Goal: Use online tool/utility: Utilize a website feature to perform a specific function

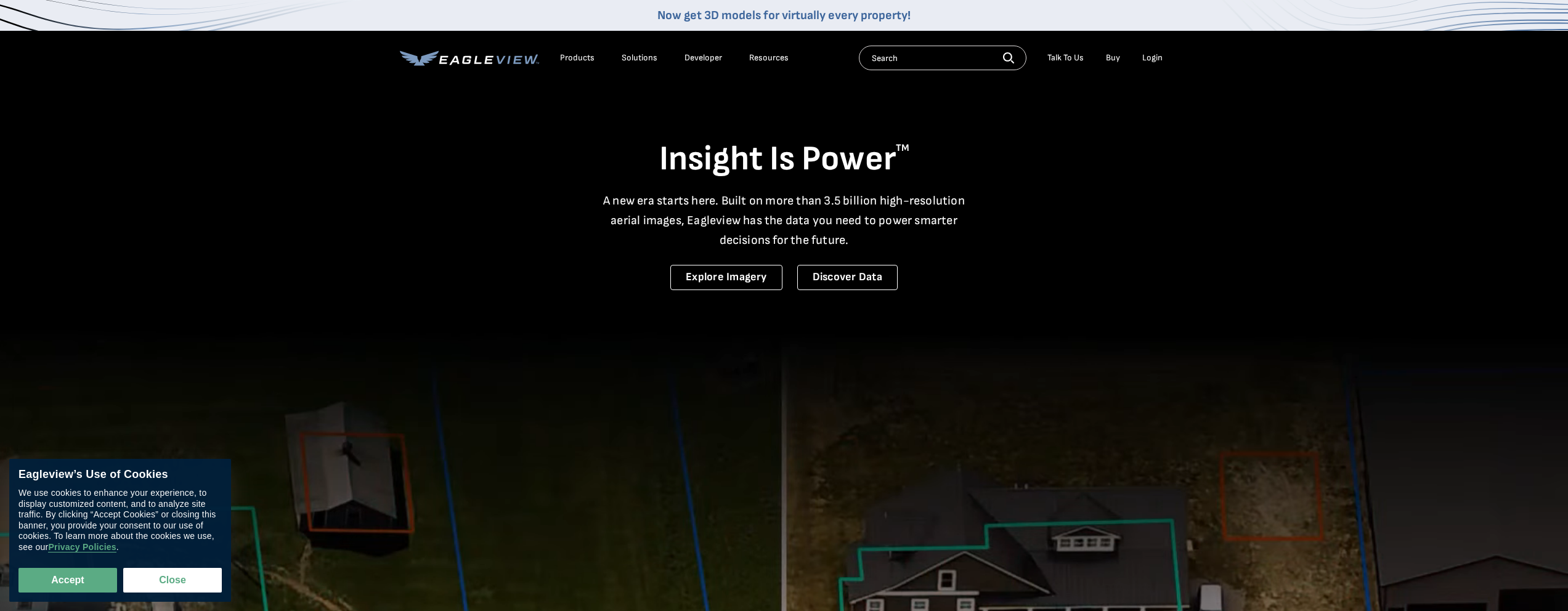
click at [1154, 59] on div "Login" at bounding box center [1152, 57] width 20 height 11
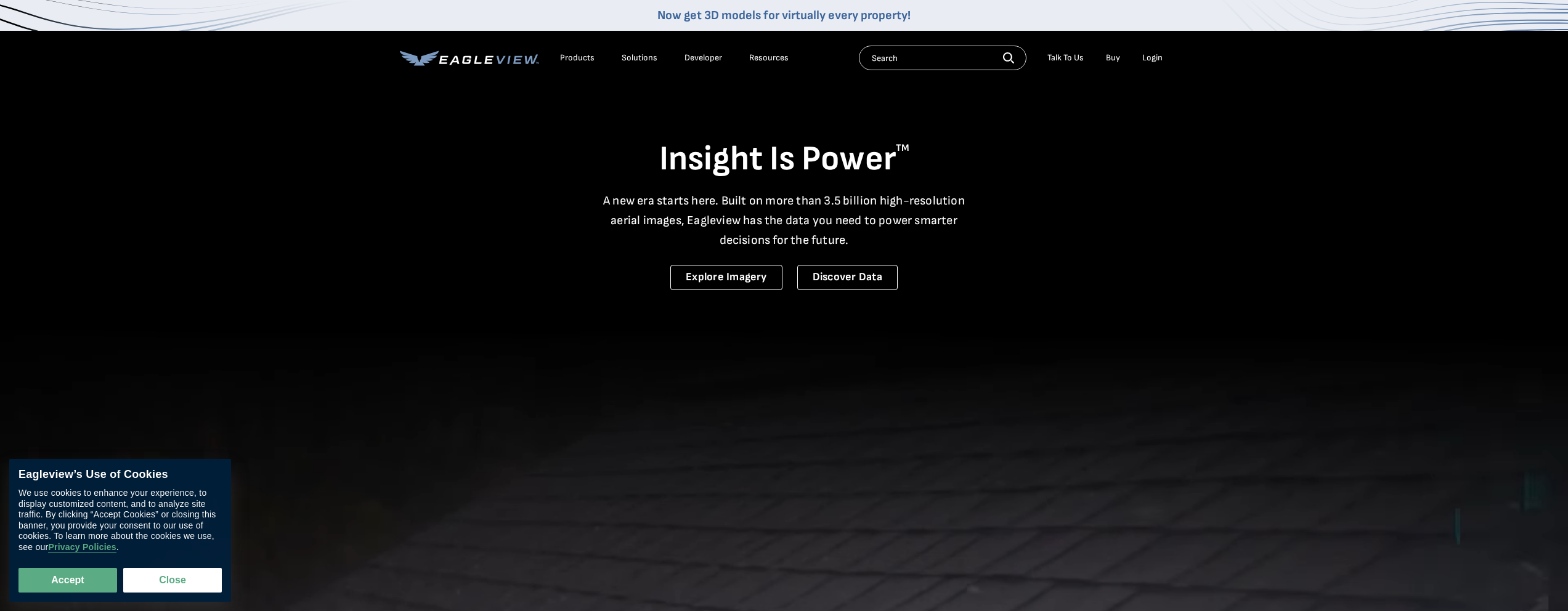
click at [1150, 60] on div "Login" at bounding box center [1152, 57] width 20 height 11
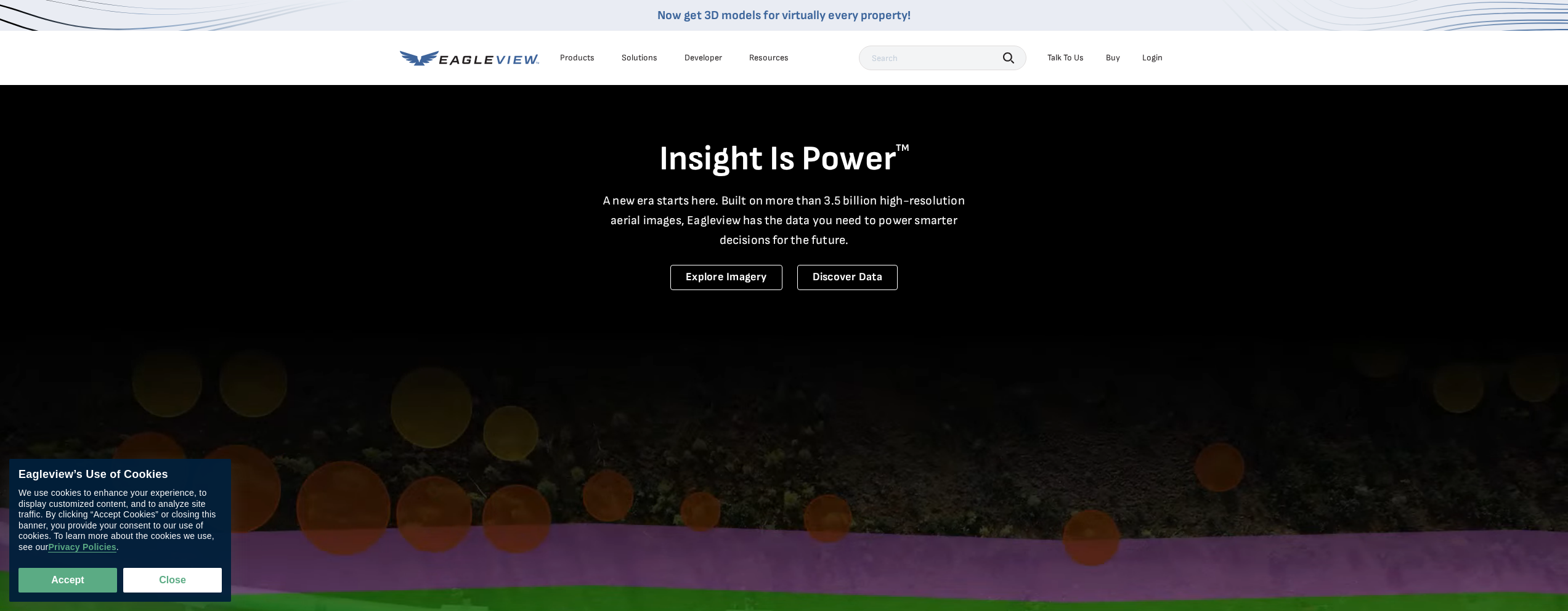
click at [1154, 57] on div "Login" at bounding box center [1152, 57] width 20 height 11
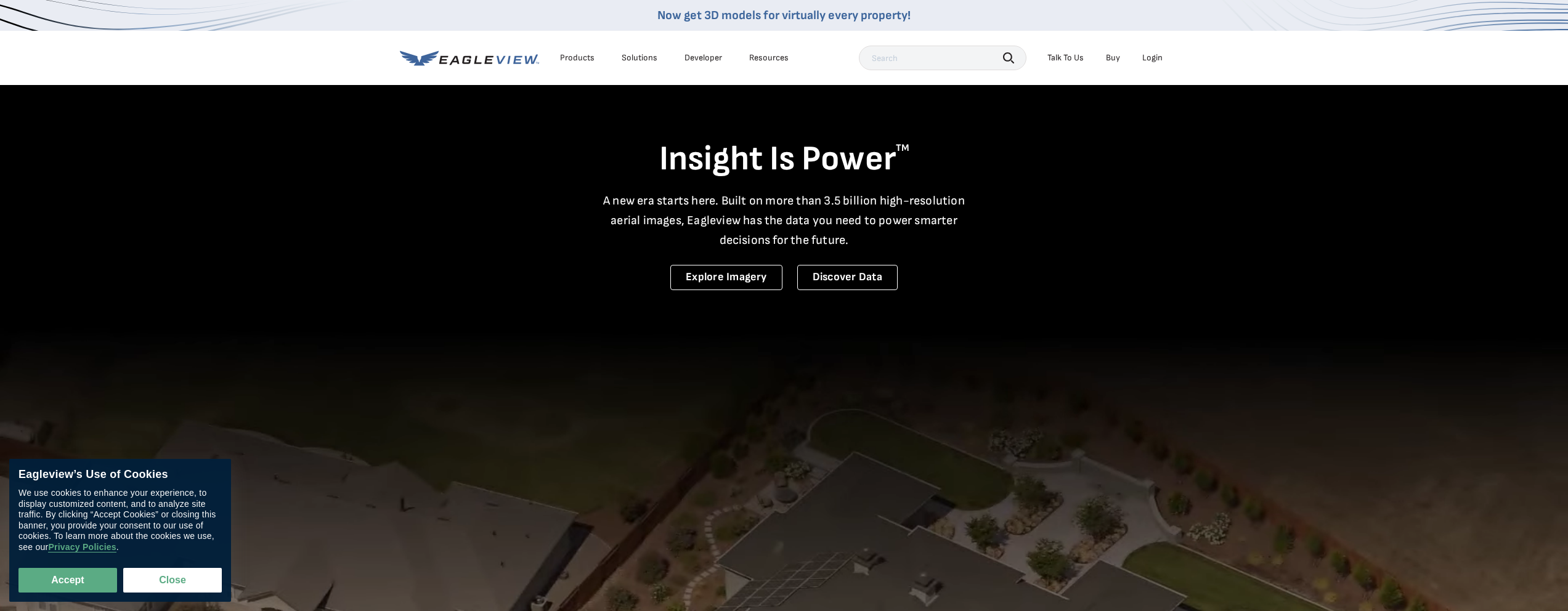
click at [1158, 56] on div "Login" at bounding box center [1152, 57] width 20 height 11
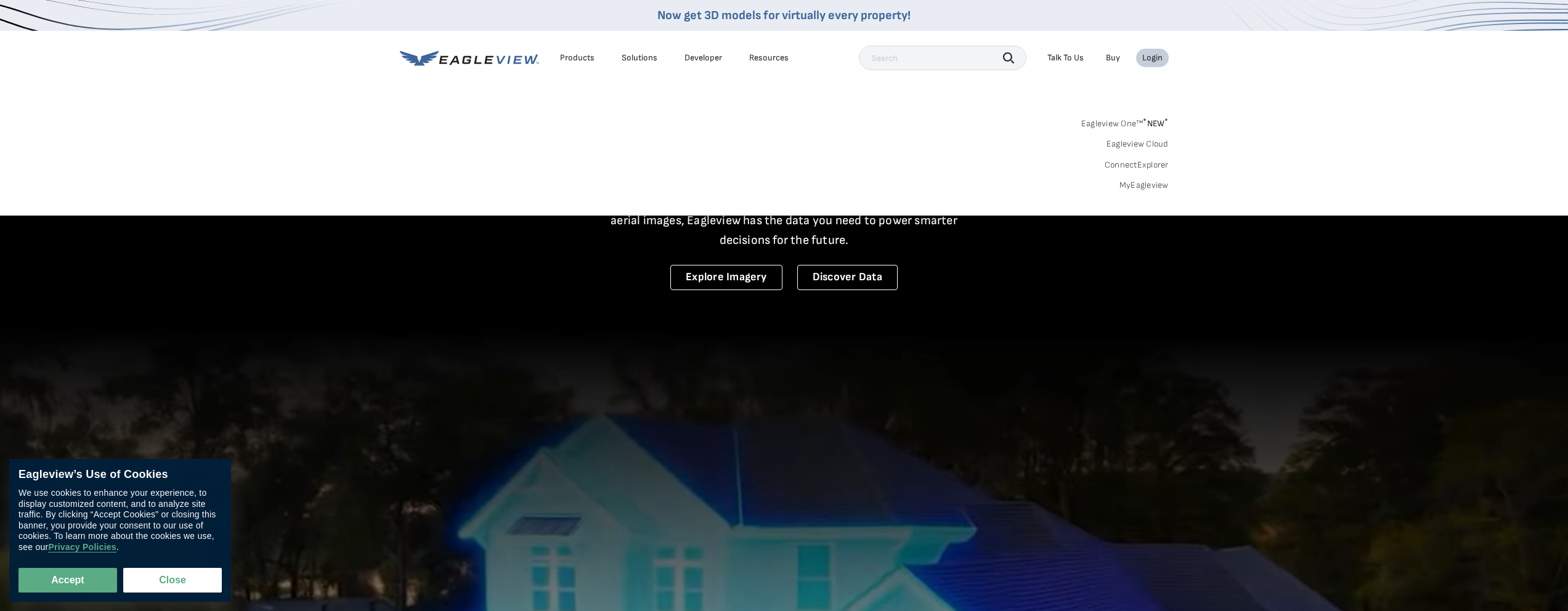
click at [1153, 182] on link "MyEagleview" at bounding box center [1144, 185] width 50 height 11
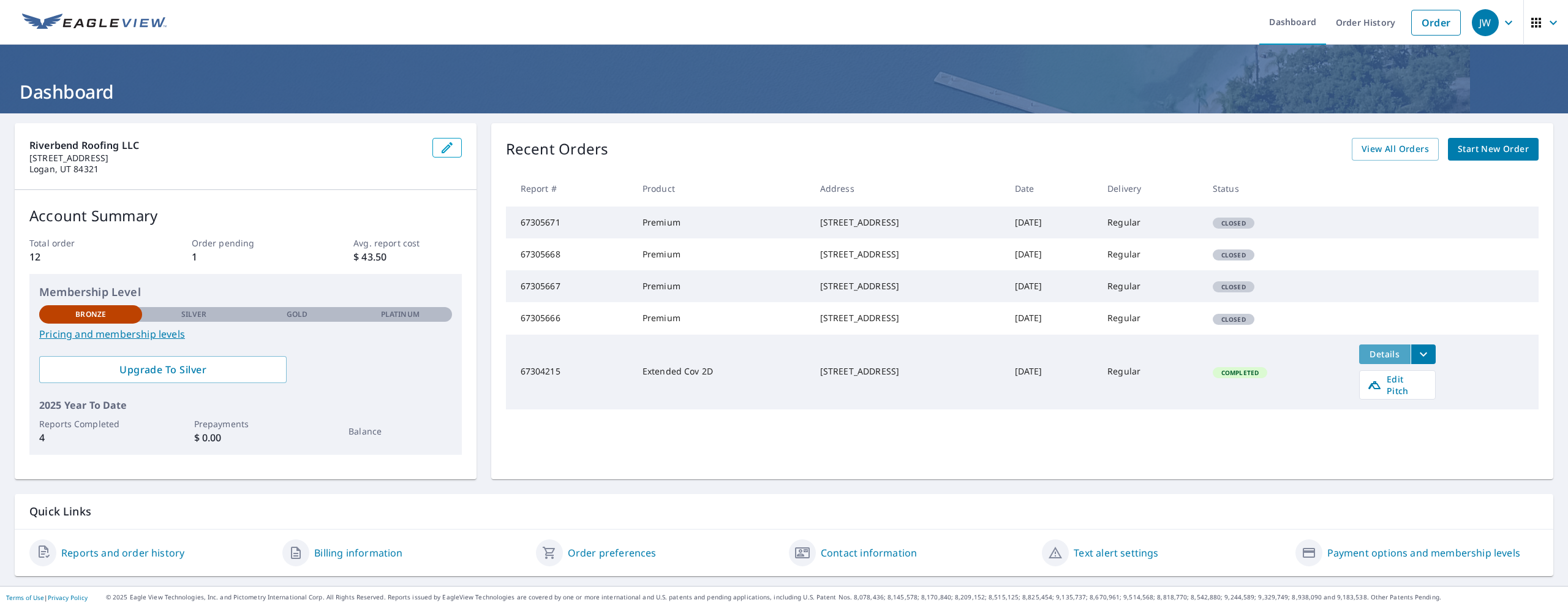
click at [1379, 360] on span "Details" at bounding box center [1385, 354] width 37 height 11
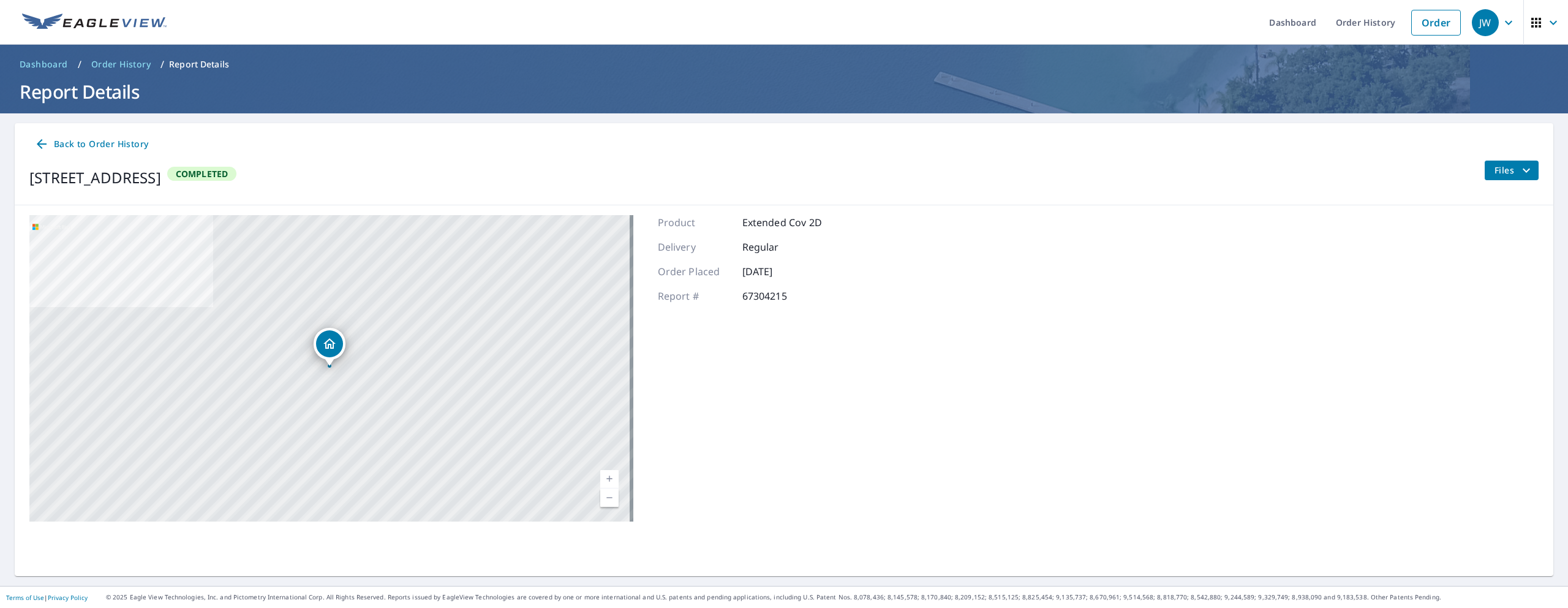
click at [1506, 172] on span "Files" at bounding box center [1513, 170] width 40 height 15
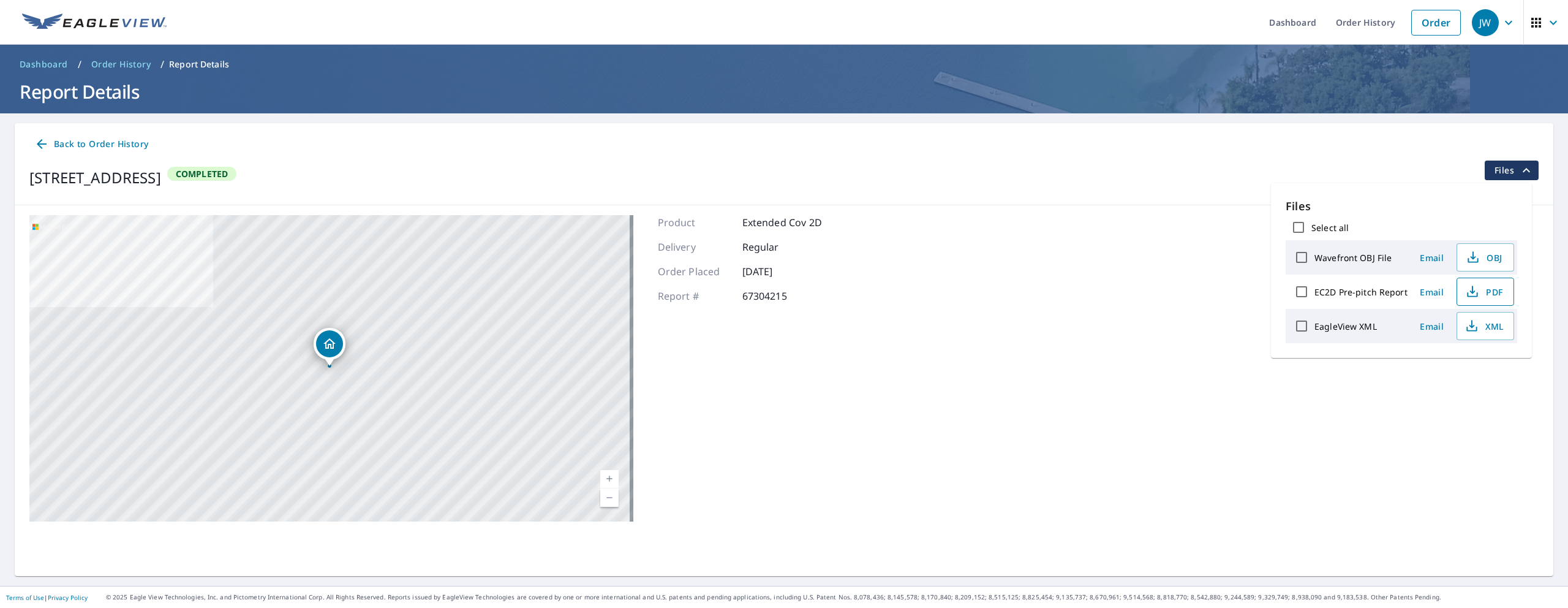
click at [1483, 297] on span "PDF" at bounding box center [1484, 291] width 40 height 15
click at [1483, 295] on span "PDF" at bounding box center [1484, 291] width 40 height 15
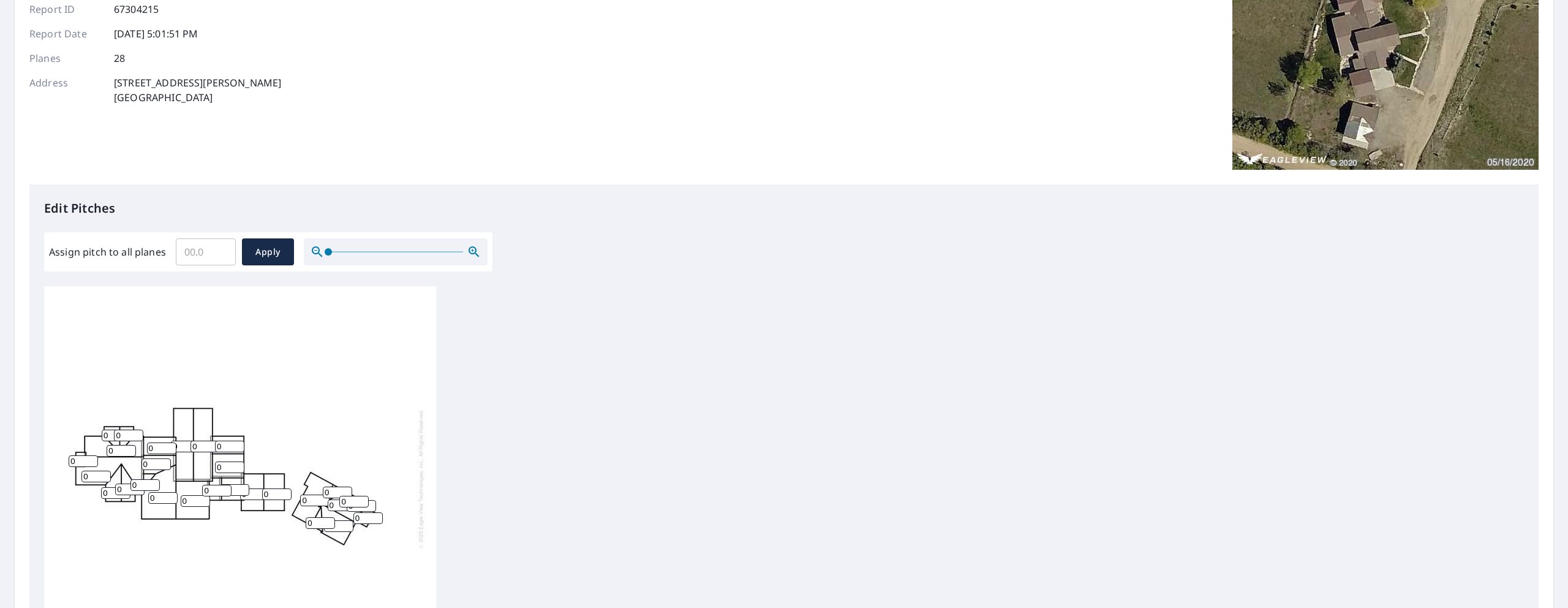
scroll to position [145, 0]
click at [122, 436] on input "0" at bounding box center [128, 434] width 29 height 11
click at [107, 434] on input "0" at bounding box center [116, 434] width 29 height 11
type input "6"
click at [128, 437] on input "0" at bounding box center [128, 434] width 29 height 11
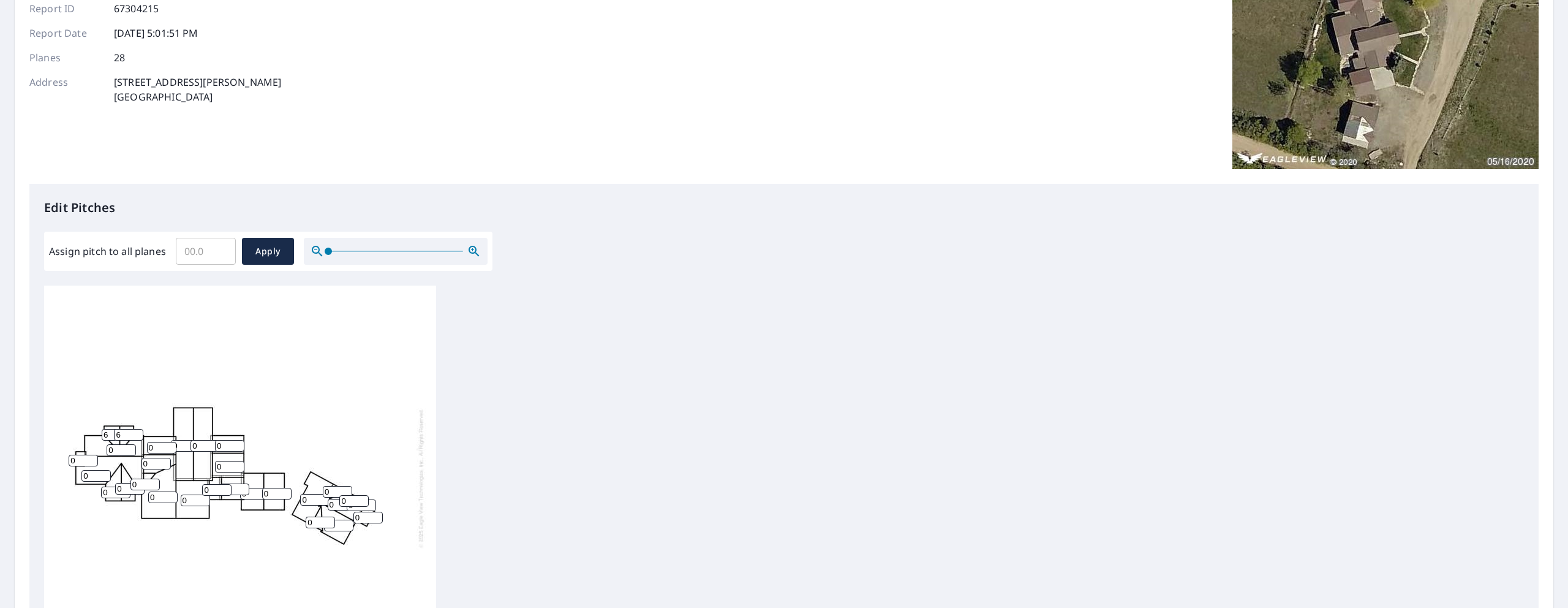
type input "6"
click at [120, 453] on input "0" at bounding box center [120, 450] width 29 height 11
type input "5"
click at [100, 476] on input "0" at bounding box center [96, 475] width 29 height 11
type input "5"
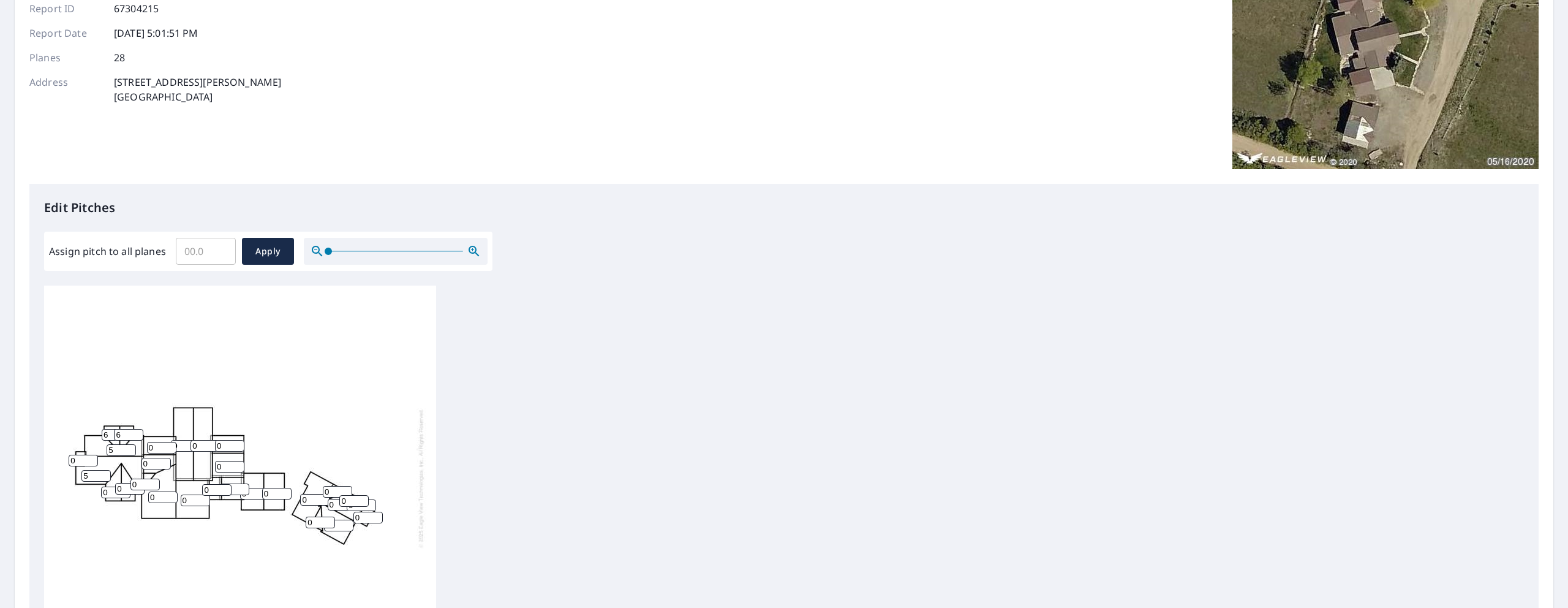
click at [77, 461] on input "0" at bounding box center [83, 460] width 29 height 11
drag, startPoint x: 79, startPoint y: 461, endPoint x: 60, endPoint y: 461, distance: 19.0
click at [60, 461] on div "0 5 0 0 0 0 5 0 0 0 0 0 0 0 0 0 0 0 0 6 6 0 0 0 0 0 0 0" at bounding box center [240, 478] width 392 height 385
type input "5"
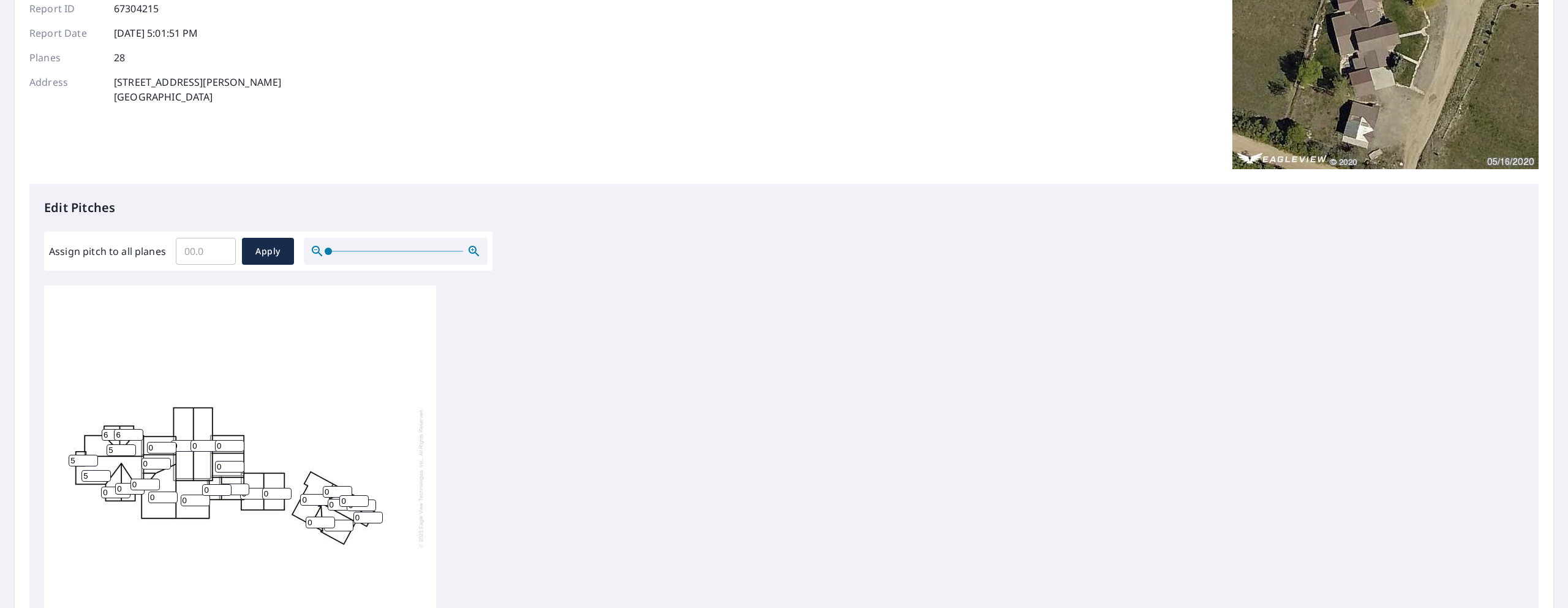
click at [109, 493] on input "0" at bounding box center [115, 492] width 29 height 11
type input "6"
click at [124, 487] on input "0" at bounding box center [129, 488] width 29 height 11
type input "6"
click at [144, 486] on input "0" at bounding box center [144, 484] width 29 height 11
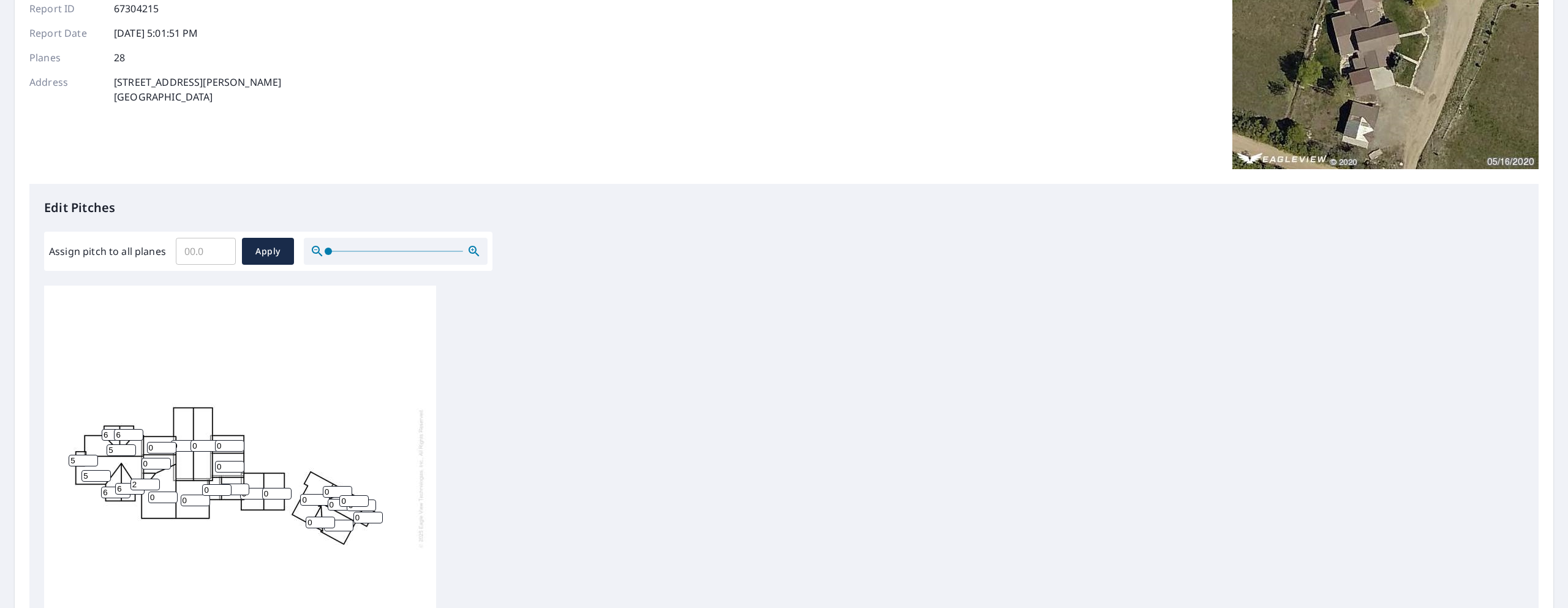
type input "2"
click at [164, 450] on input "0" at bounding box center [161, 447] width 29 height 11
type input "6"
click at [155, 462] on input "0" at bounding box center [156, 463] width 29 height 11
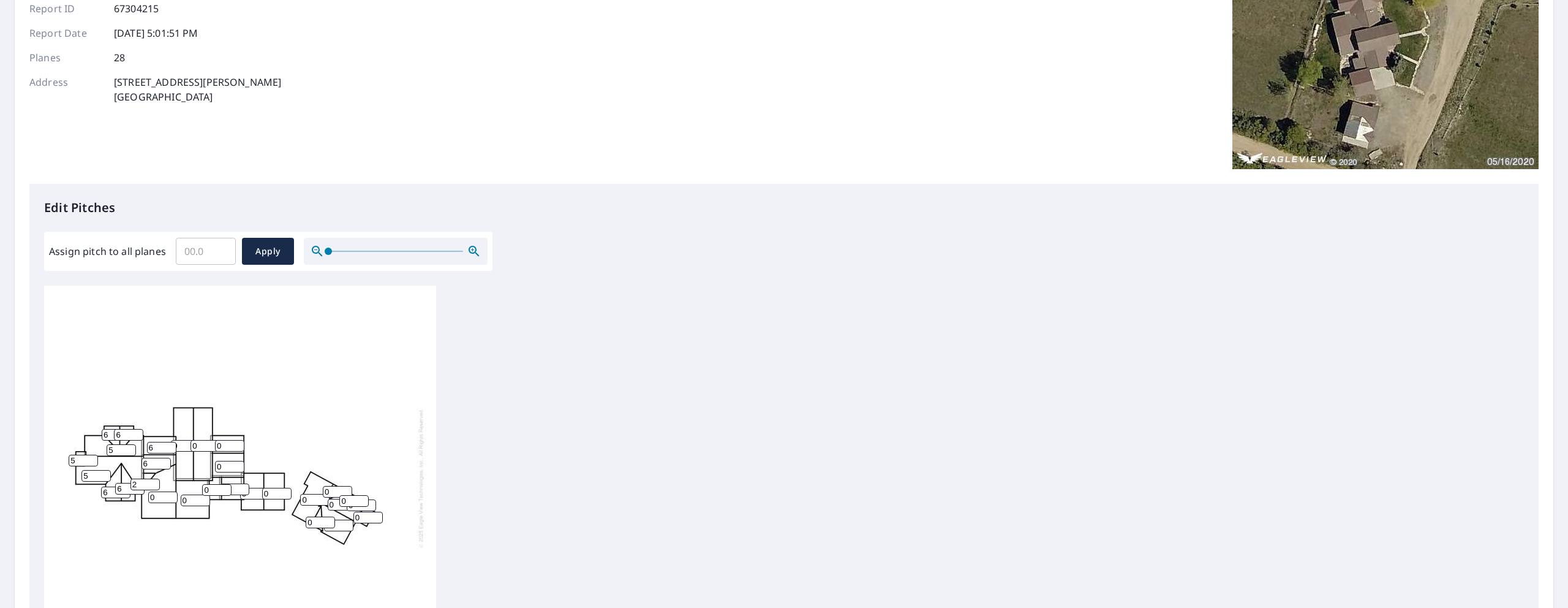
type input "6"
type input "1"
click at [167, 495] on input "1" at bounding box center [163, 497] width 29 height 11
type input "4"
type input "3"
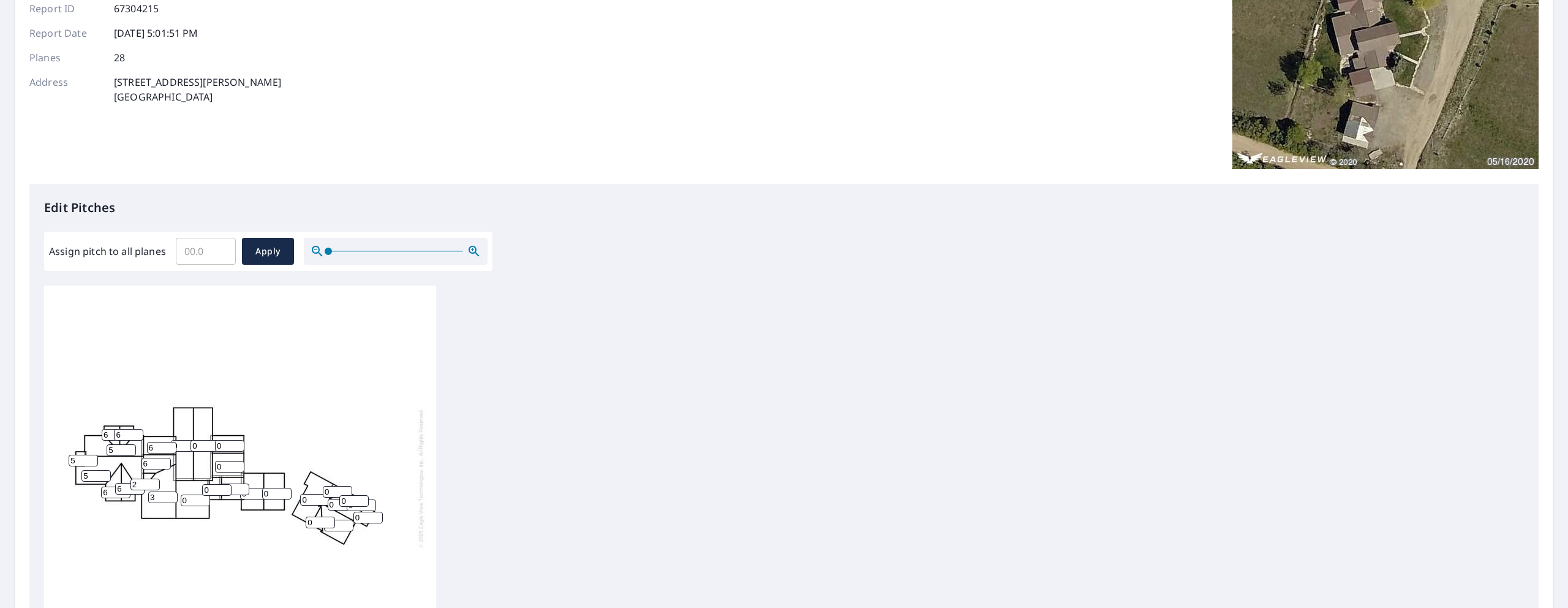
click at [191, 502] on input "0" at bounding box center [194, 500] width 29 height 11
type input "3"
click at [213, 492] on input "0" at bounding box center [216, 489] width 29 height 11
type input "1"
click at [237, 494] on input "0" at bounding box center [234, 488] width 29 height 11
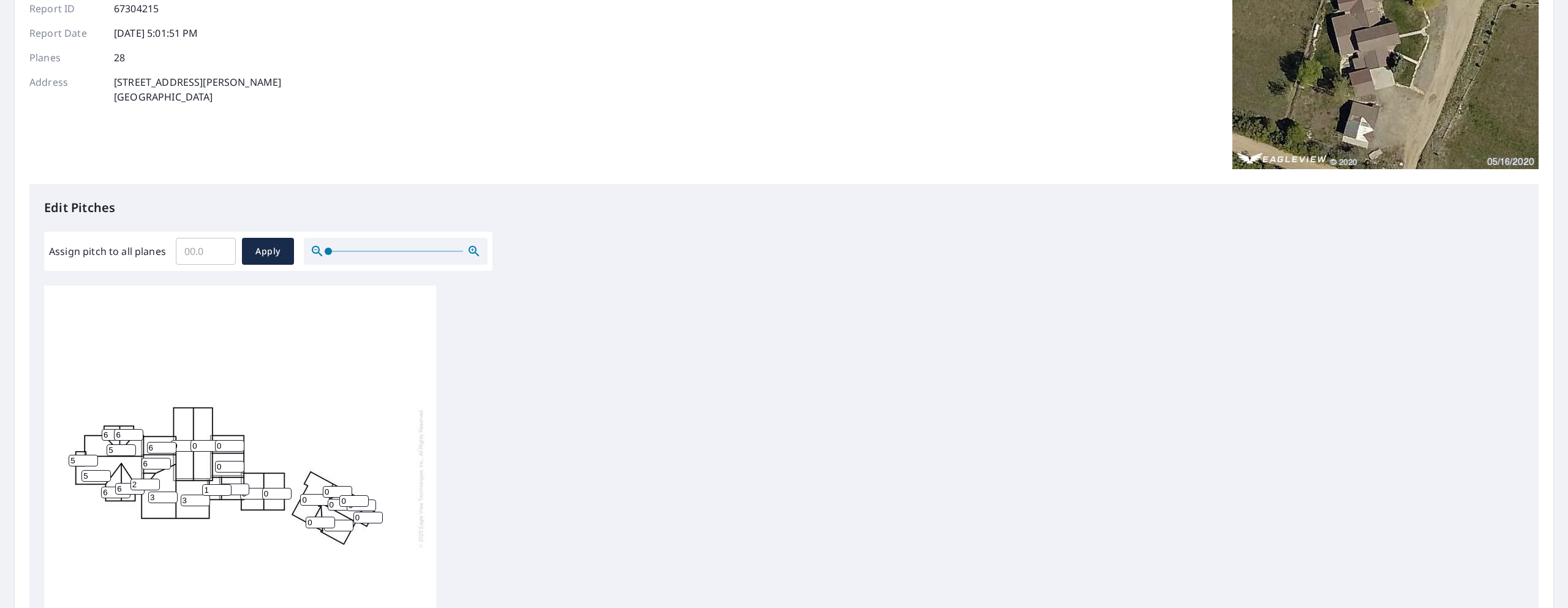
type input "3"
click at [230, 464] on input "0" at bounding box center [229, 466] width 29 height 11
type input "6"
click at [230, 445] on input "0" at bounding box center [229, 445] width 29 height 11
type input "6"
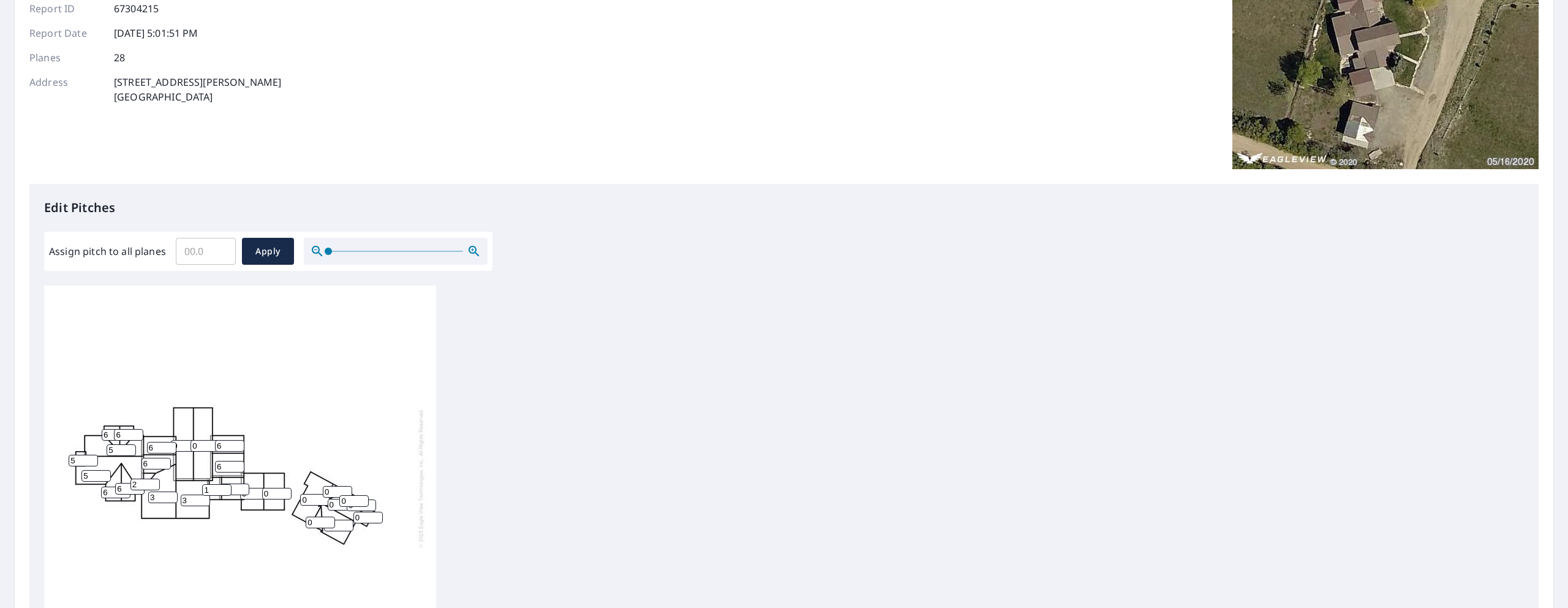
click at [203, 449] on input "0" at bounding box center [205, 445] width 29 height 11
type input "7"
click at [185, 449] on input "0" at bounding box center [185, 445] width 29 height 11
type input "7"
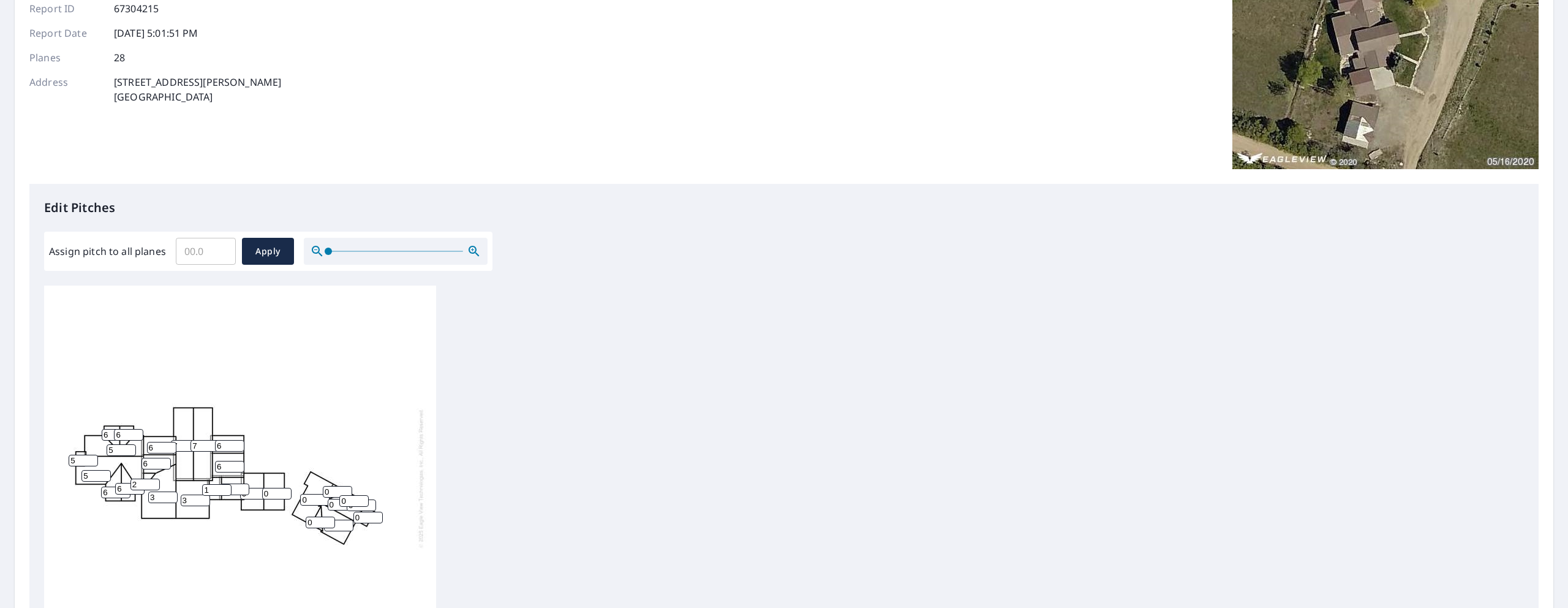
click at [257, 494] on input "0" at bounding box center [254, 493] width 29 height 11
type input "4"
click at [274, 496] on input "0" at bounding box center [276, 493] width 29 height 11
type input "4"
click at [308, 501] on input "0" at bounding box center [314, 499] width 29 height 11
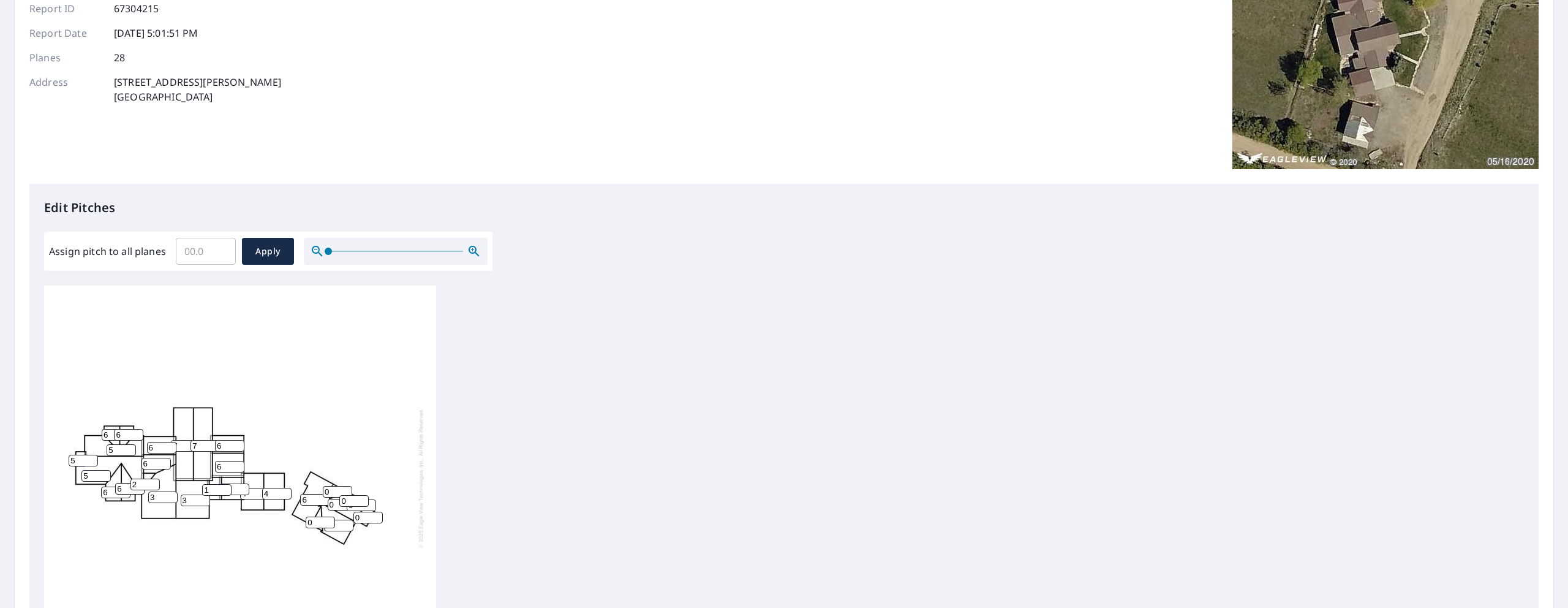
type input "6"
click at [343, 495] on input "0" at bounding box center [354, 501] width 29 height 11
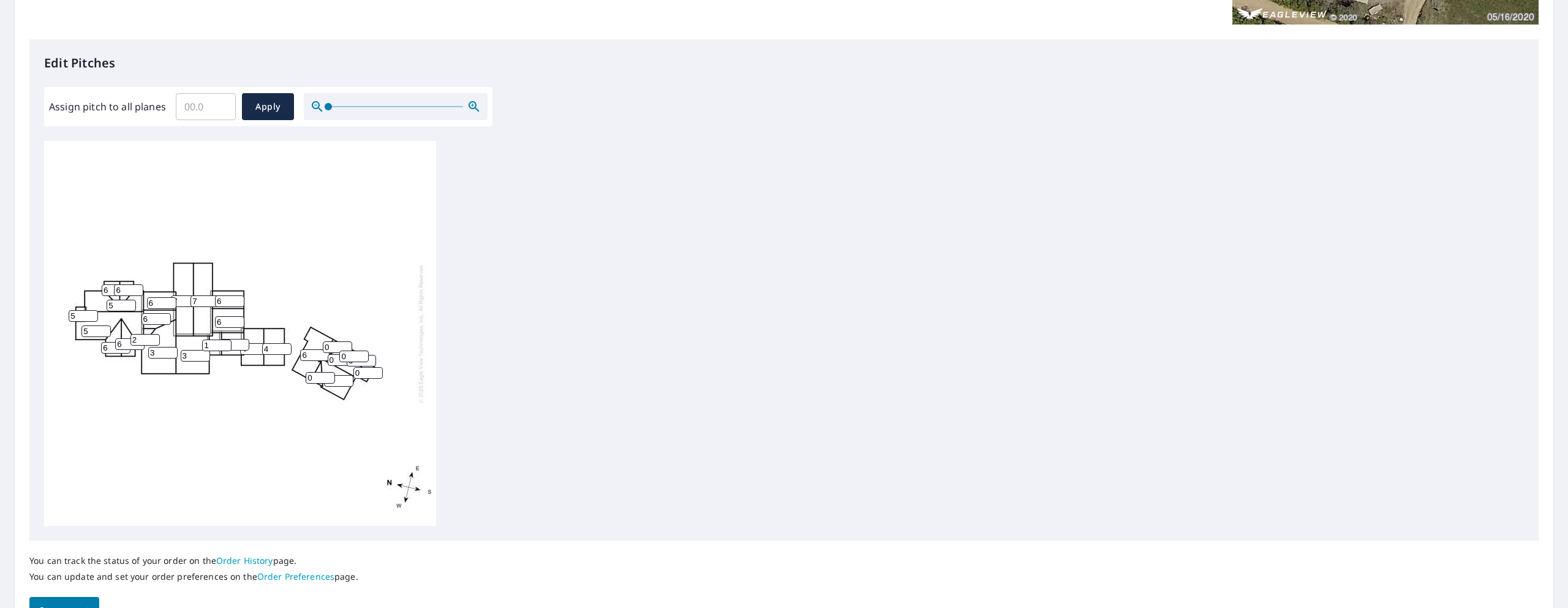
scroll to position [238, 0]
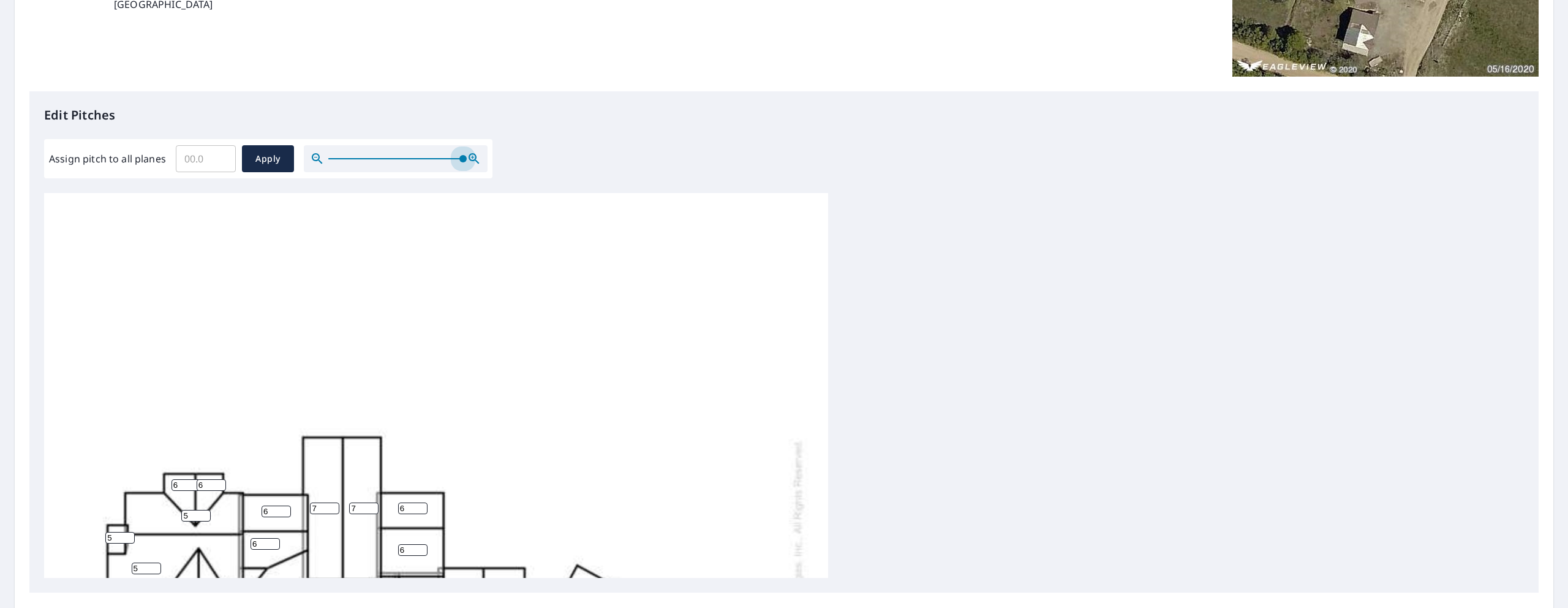
drag, startPoint x: 327, startPoint y: 159, endPoint x: 533, endPoint y: 187, distance: 207.9
click at [533, 187] on div "Edit Pitches Assign pitch to all planes ​ Apply 3 5 7 7 3 6 5 4 0 6 4 6 6 3 6 0…" at bounding box center [784, 342] width 1509 height 502
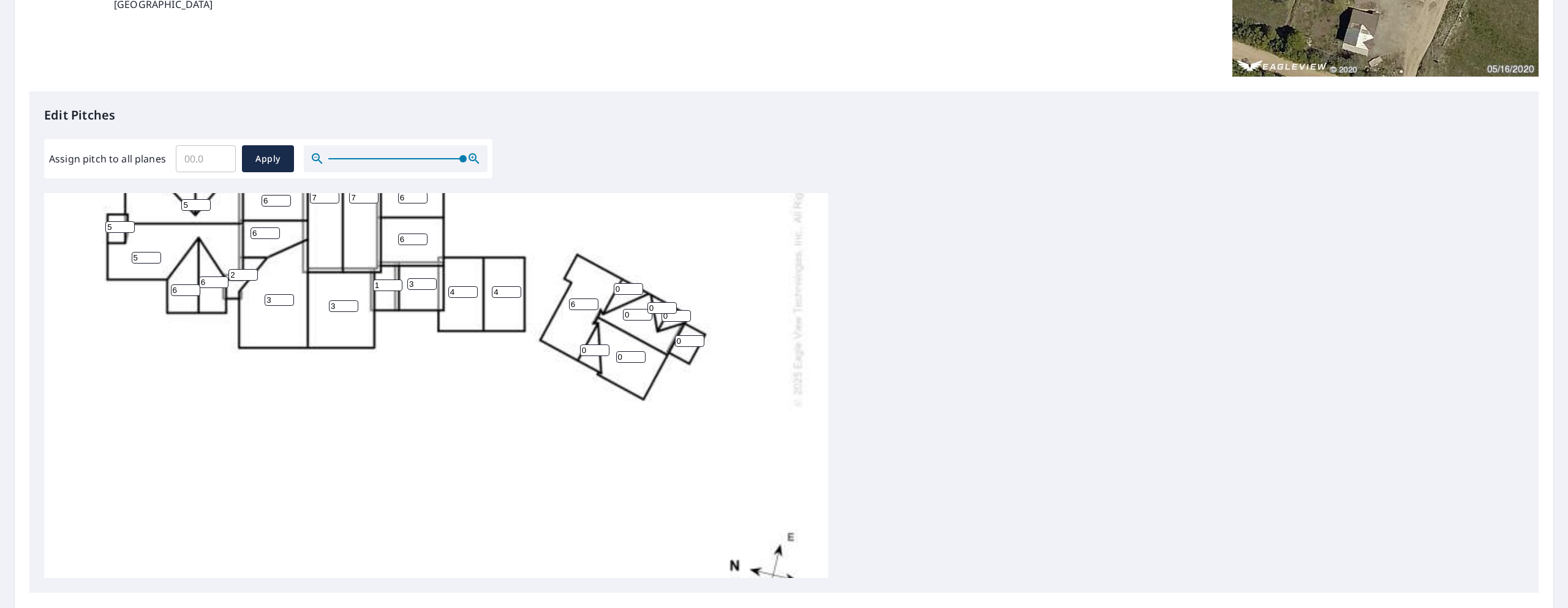
scroll to position [310, 0]
click at [626, 289] on input "0" at bounding box center [628, 289] width 29 height 11
type input "5"
click at [596, 348] on input "0" at bounding box center [594, 350] width 29 height 11
type input "5"
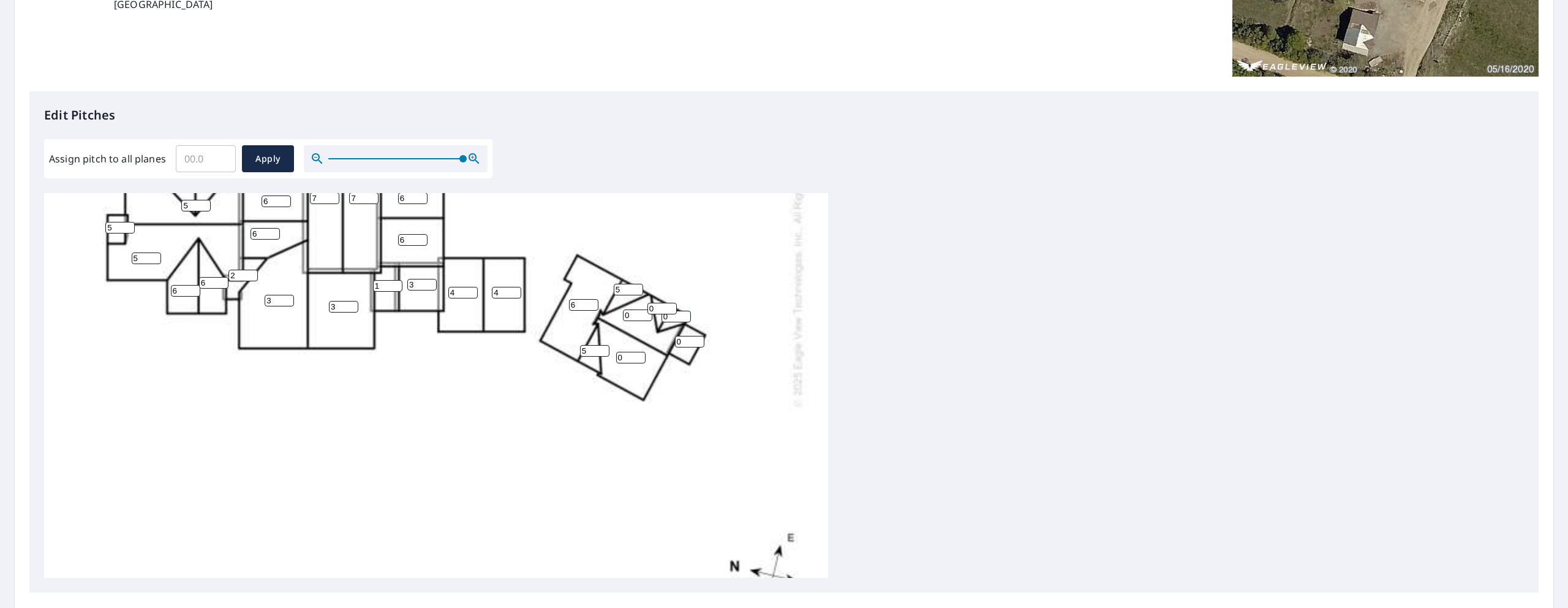
click at [632, 360] on input "0" at bounding box center [631, 357] width 29 height 11
type input "4"
click at [644, 316] on input "0" at bounding box center [637, 315] width 29 height 11
type input "4"
click at [663, 311] on input "0" at bounding box center [661, 308] width 29 height 11
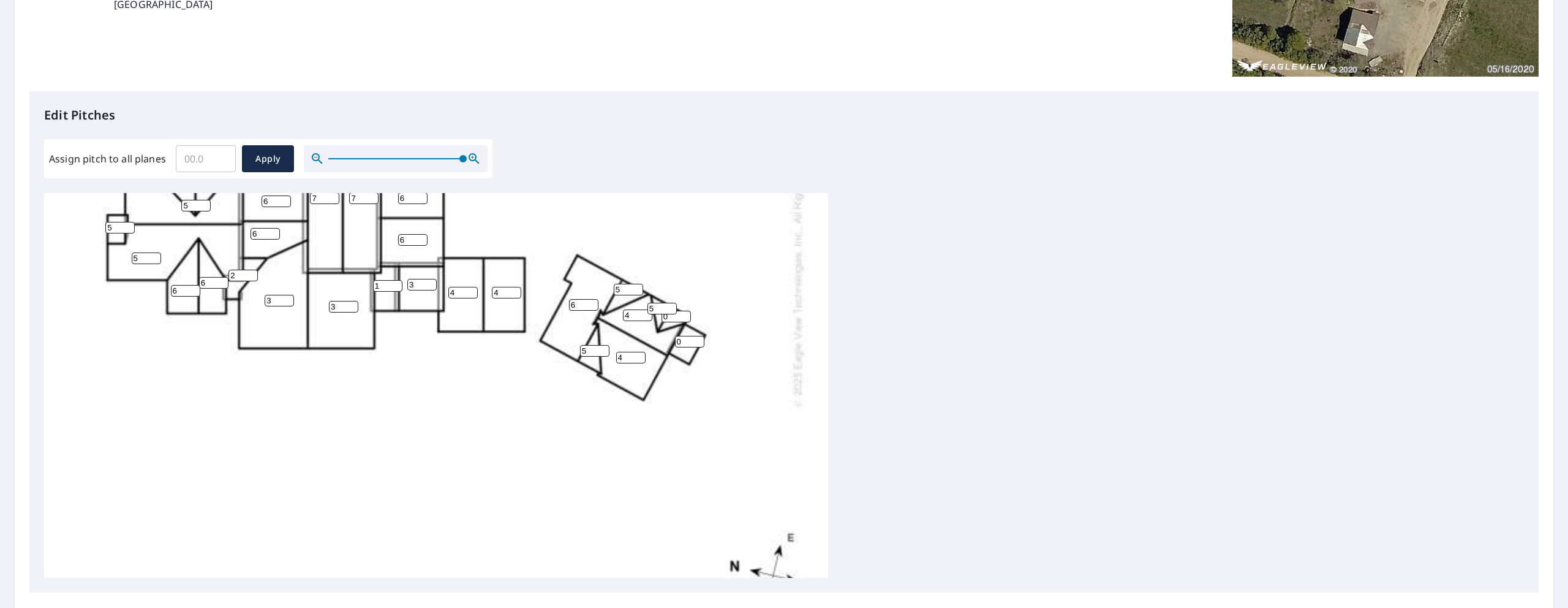
type input "5"
click at [676, 319] on input "0" at bounding box center [675, 316] width 29 height 11
type input "5"
click at [687, 342] on input "0" at bounding box center [689, 341] width 29 height 11
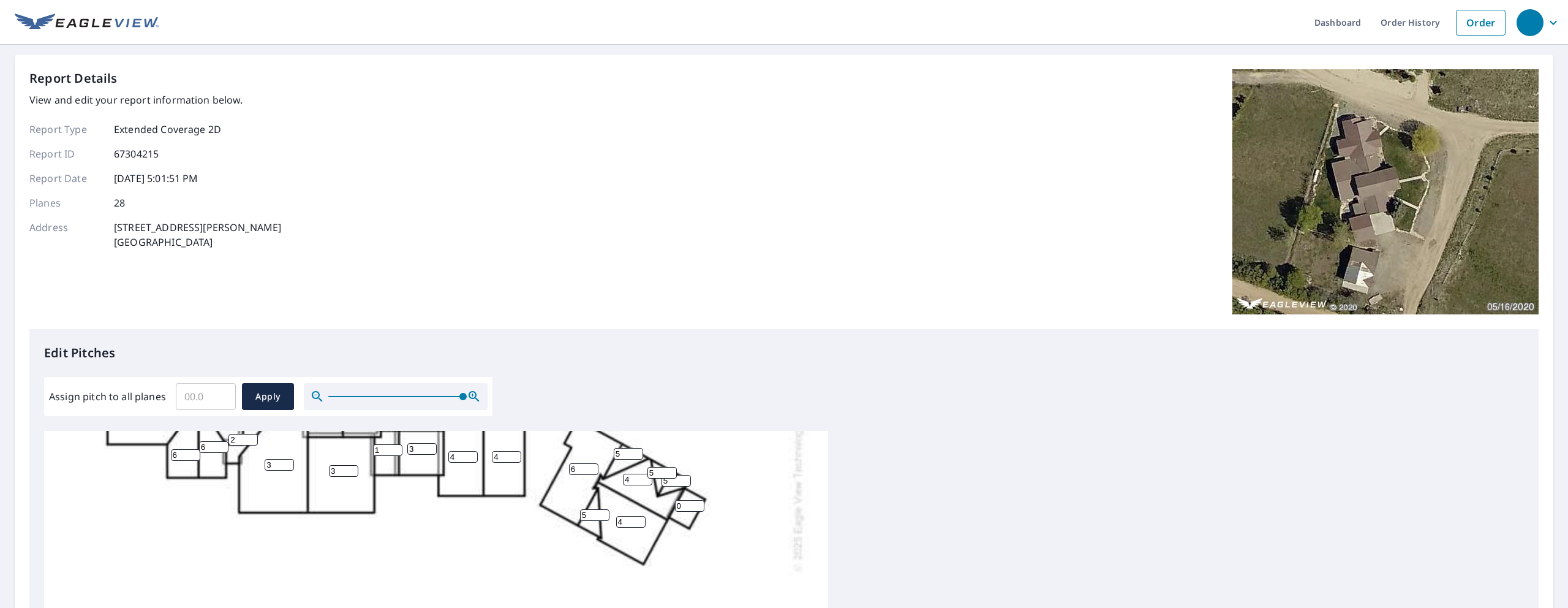
scroll to position [386, 0]
click at [252, 399] on span "Apply" at bounding box center [267, 396] width 33 height 15
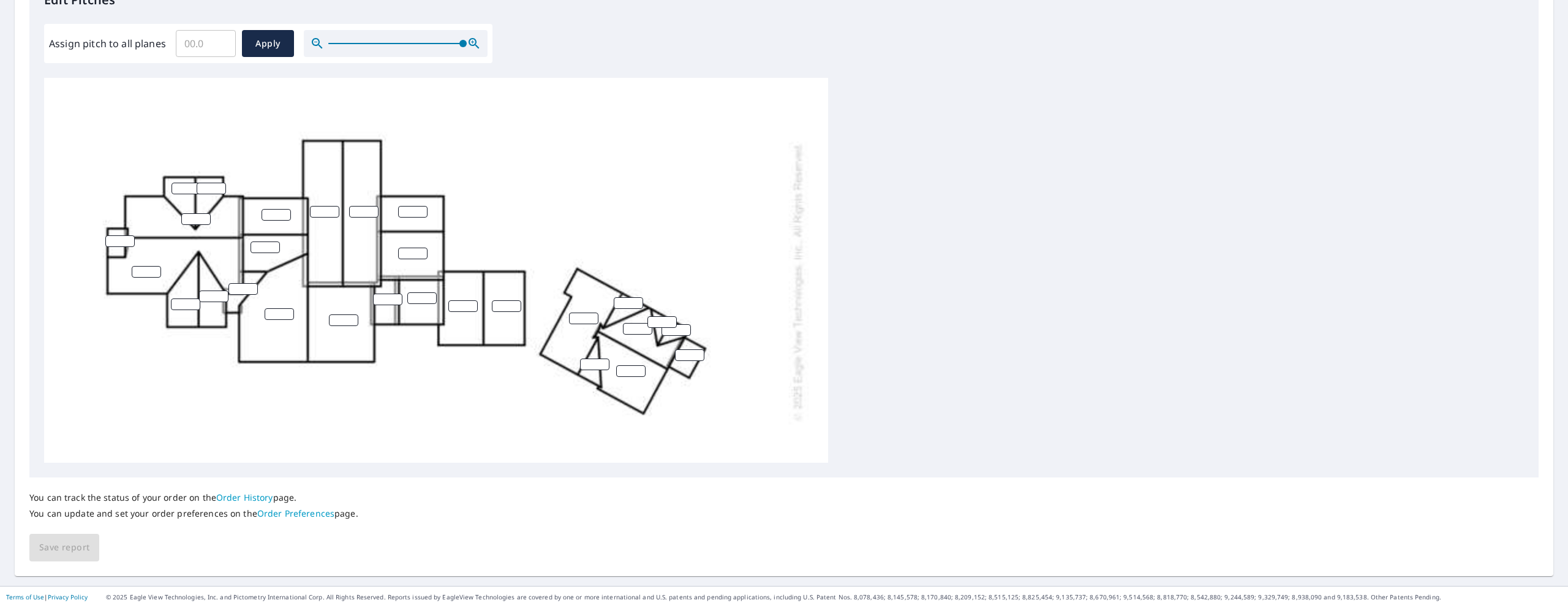
scroll to position [141, 0]
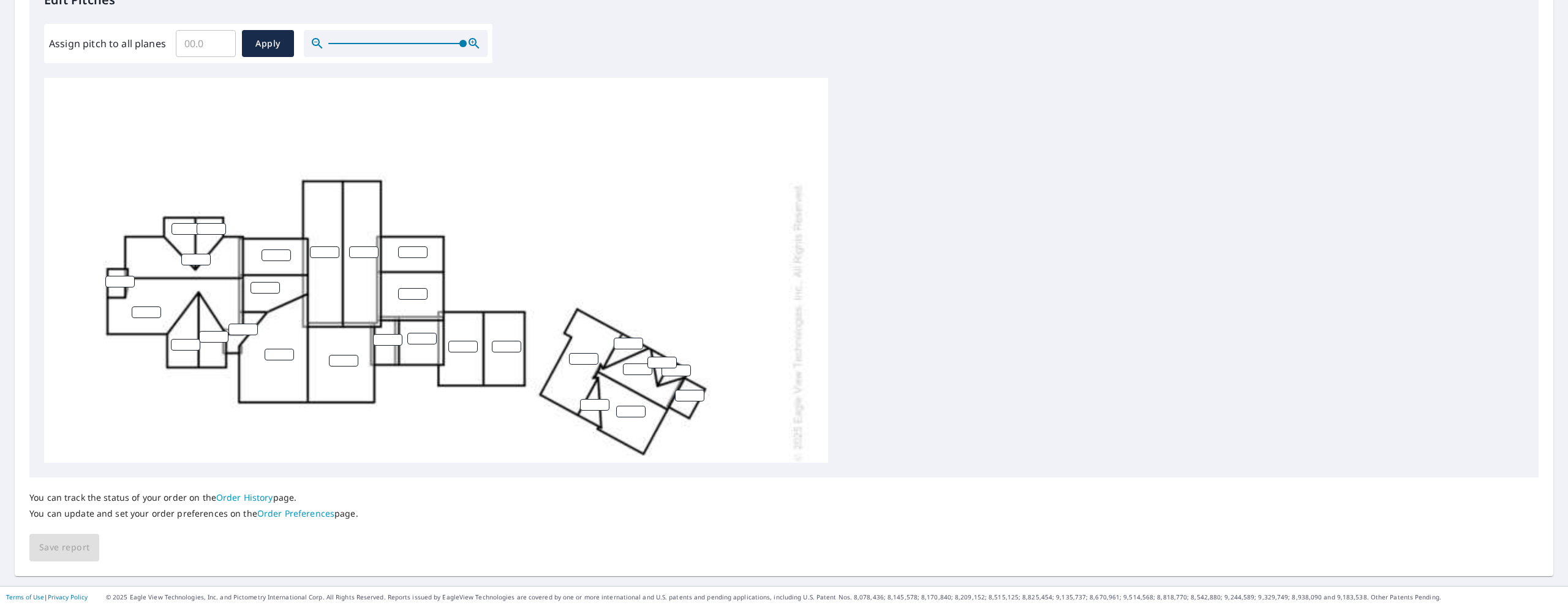
click at [115, 280] on input "number" at bounding box center [120, 281] width 29 height 11
type input "5"
click at [143, 315] on input "number" at bounding box center [146, 311] width 29 height 11
type input "5"
click at [197, 266] on div "5 5" at bounding box center [435, 321] width 784 height 770
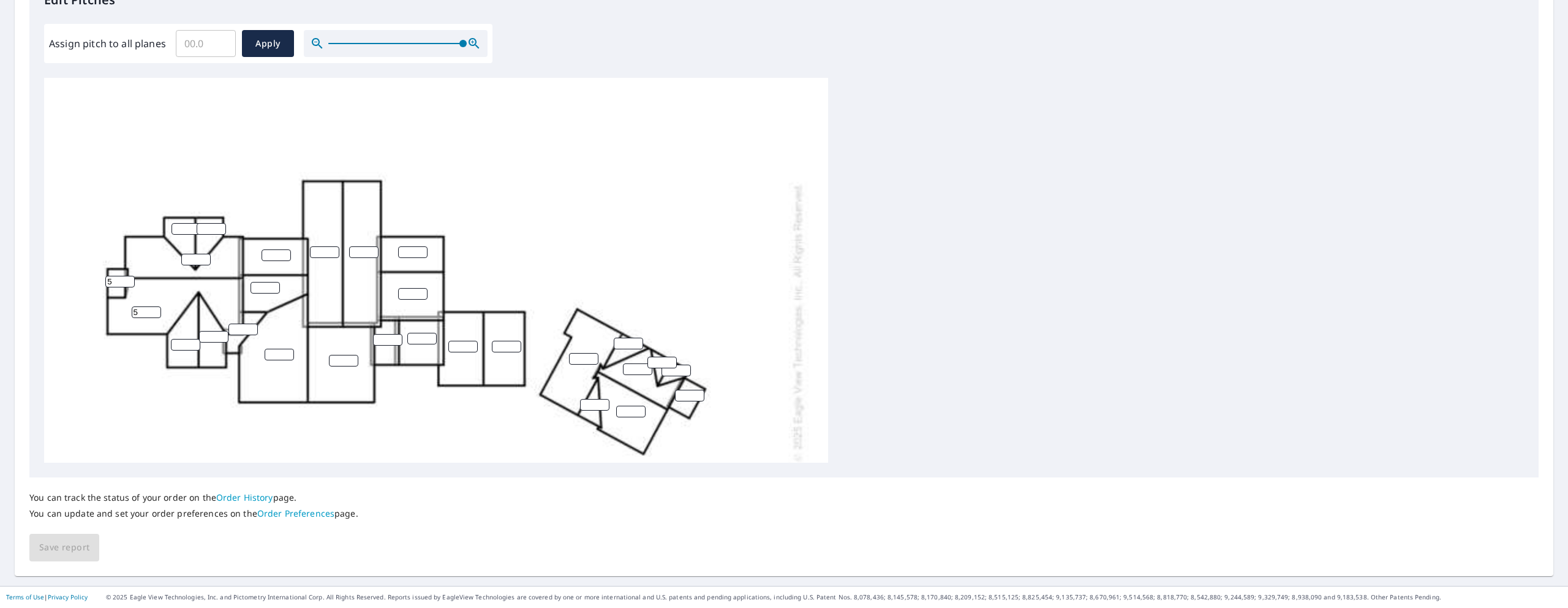
click at [194, 260] on input "number" at bounding box center [195, 259] width 29 height 11
type input "5"
click at [185, 229] on input "number" at bounding box center [186, 228] width 29 height 11
type input "6"
click at [208, 231] on input "number" at bounding box center [211, 228] width 29 height 11
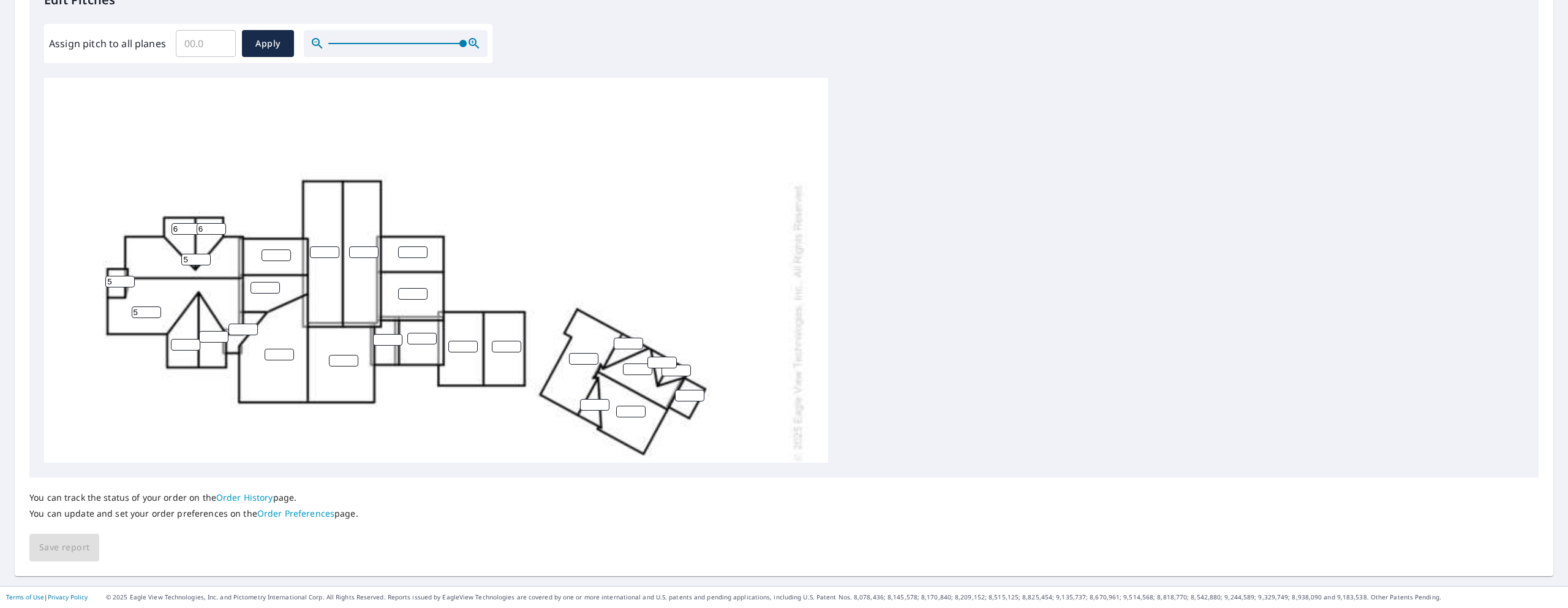
type input "6"
click at [186, 344] on input "number" at bounding box center [185, 344] width 29 height 11
type input "6"
click at [208, 336] on input "number" at bounding box center [213, 336] width 29 height 11
type input "6"
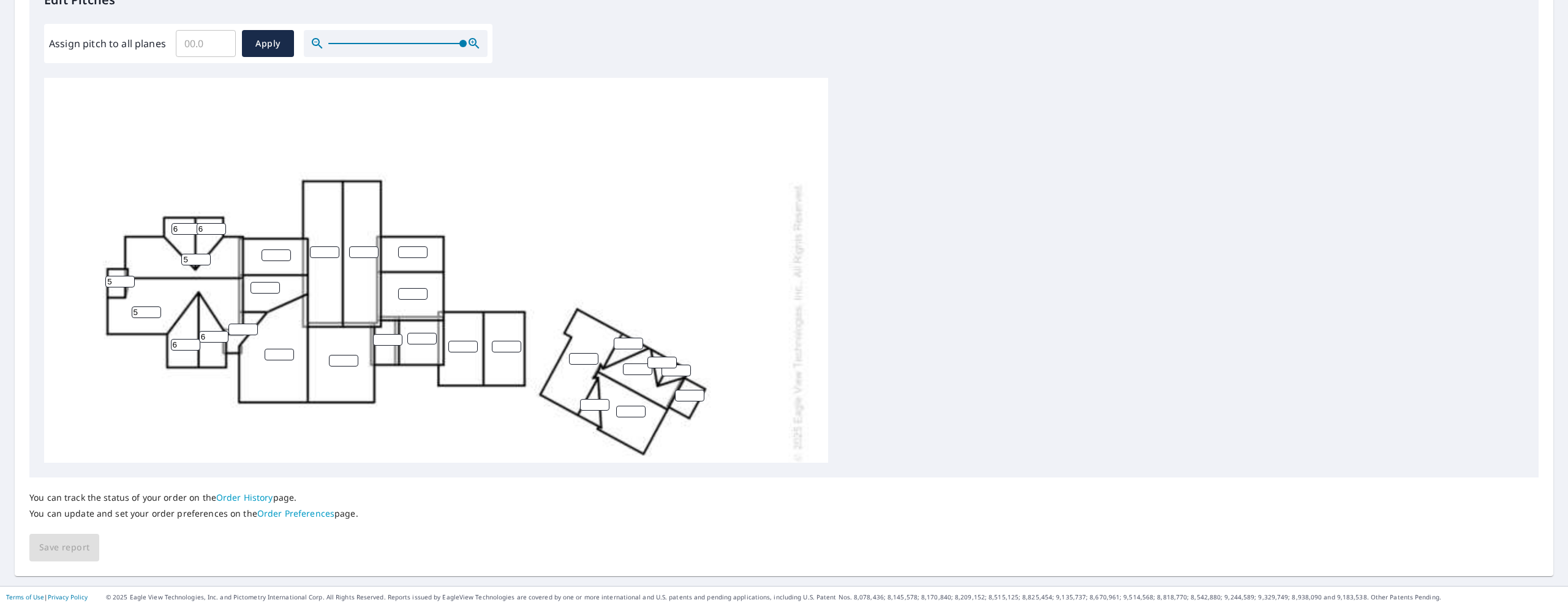
click at [232, 330] on input "number" at bounding box center [243, 329] width 29 height 11
type input "2"
click at [266, 289] on input "number" at bounding box center [265, 287] width 29 height 11
type input "6"
click at [274, 255] on input "number" at bounding box center [275, 254] width 29 height 11
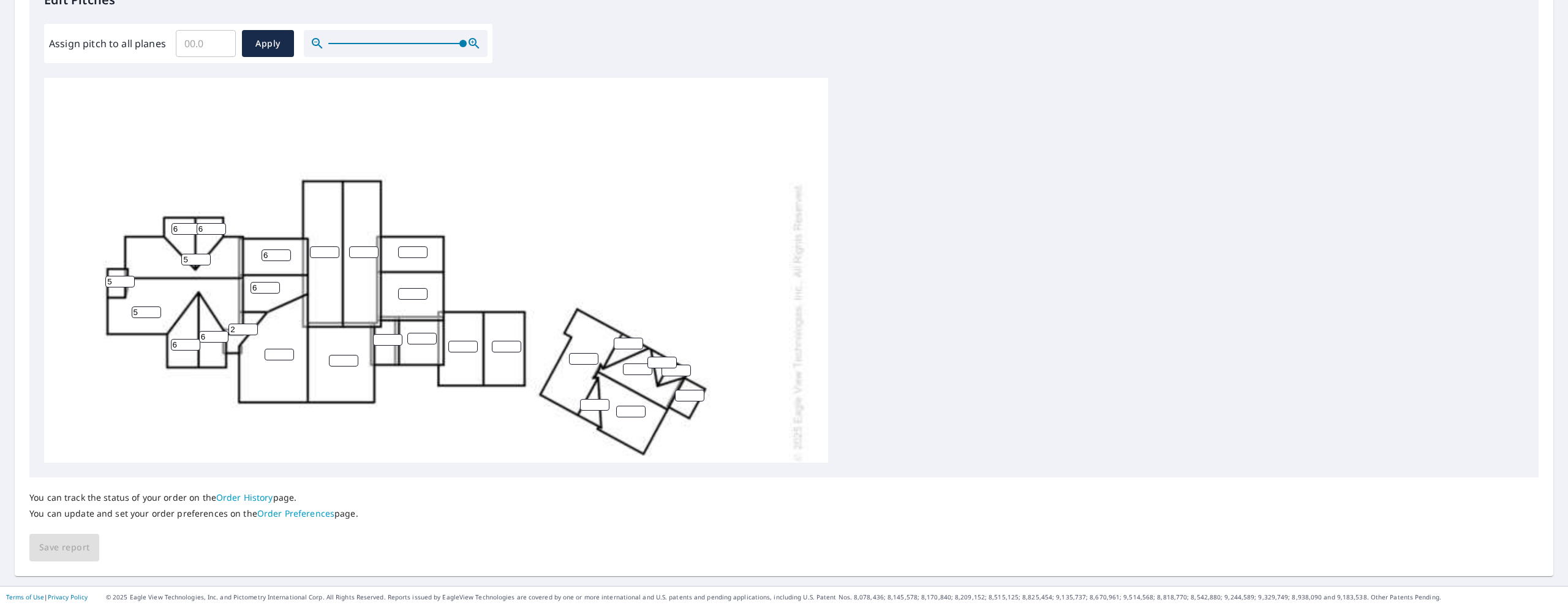
type input "6"
click at [323, 253] on input "number" at bounding box center [324, 252] width 29 height 11
type input "7"
click at [361, 254] on input "number" at bounding box center [363, 252] width 29 height 11
type input "7"
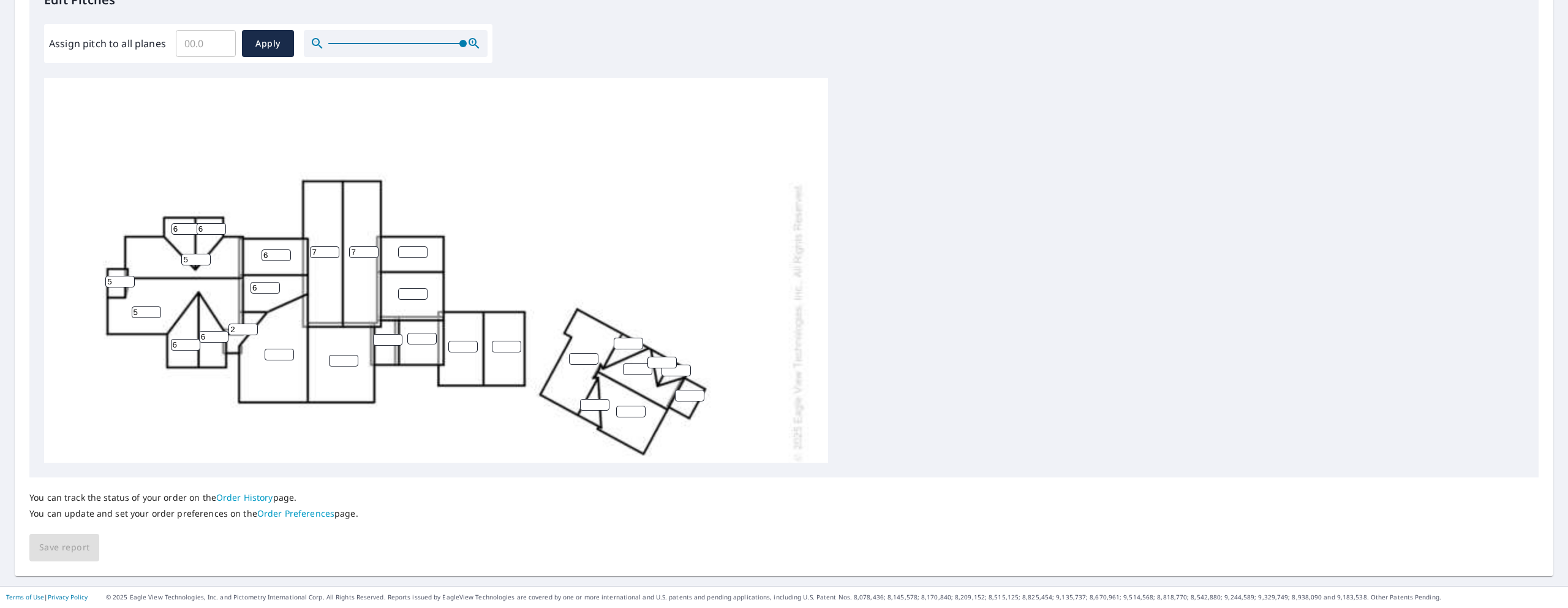
click at [332, 358] on input "number" at bounding box center [343, 360] width 29 height 11
type input "3"
click at [273, 355] on input "number" at bounding box center [279, 354] width 29 height 11
type input "3"
click at [383, 341] on input "number" at bounding box center [387, 340] width 29 height 11
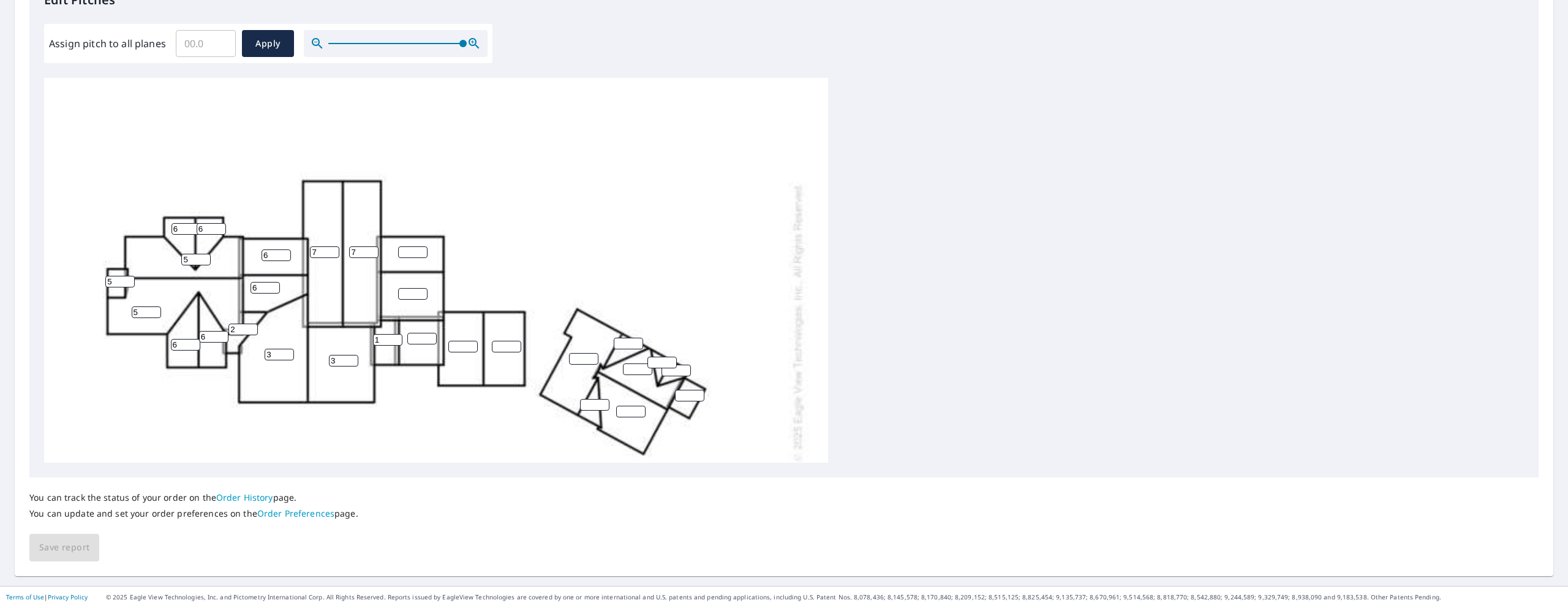
type input "1"
click at [409, 341] on input "number" at bounding box center [421, 338] width 29 height 11
type input "3"
click at [406, 289] on input "number" at bounding box center [412, 293] width 29 height 11
type input "6"
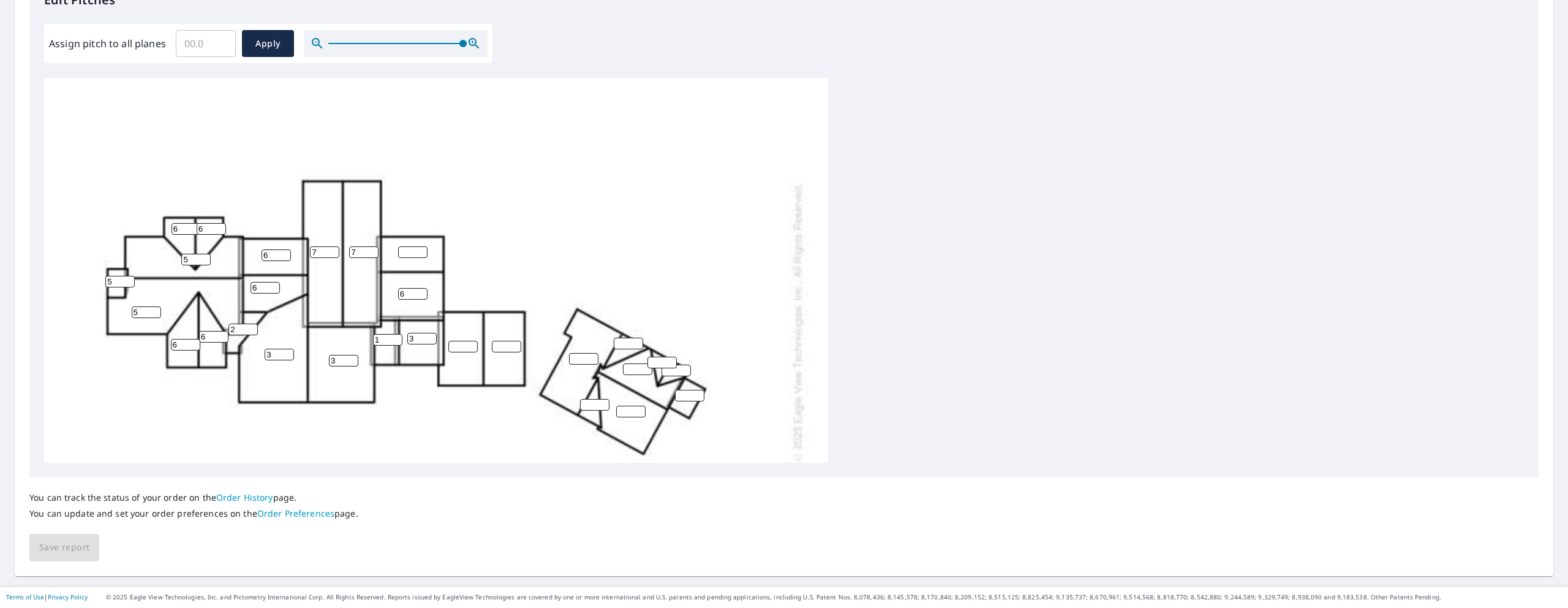
click at [408, 258] on div "3 5 7 7 3 5 6 6 3 6 6 6 1 6 6 2 5" at bounding box center [435, 321] width 784 height 770
click at [409, 254] on input "number" at bounding box center [412, 252] width 29 height 11
type input "6"
click at [457, 343] on input "number" at bounding box center [463, 346] width 29 height 11
type input "4"
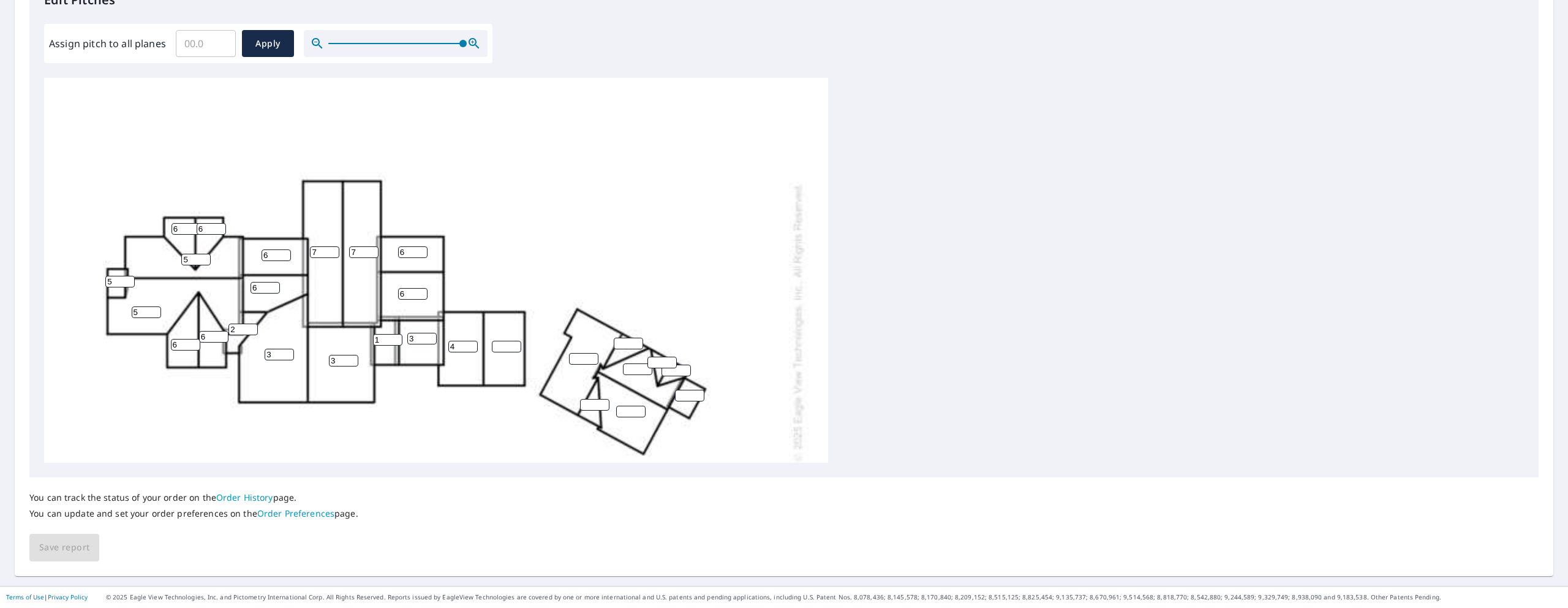
click at [509, 347] on input "number" at bounding box center [506, 346] width 29 height 11
type input "4"
click at [578, 356] on input "number" at bounding box center [583, 358] width 29 height 11
type input "6"
click at [624, 346] on input "number" at bounding box center [628, 343] width 29 height 11
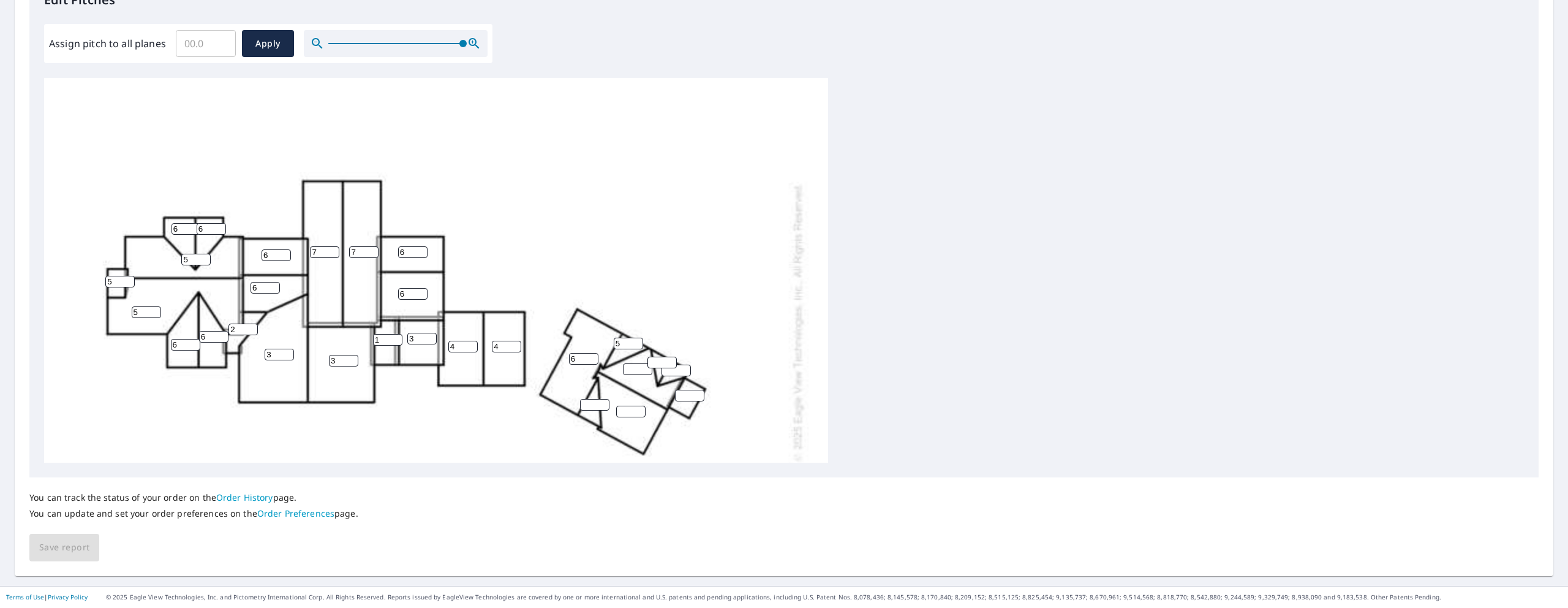
type input "5"
click at [595, 407] on input "number" at bounding box center [594, 404] width 29 height 11
type input "5"
click at [631, 413] on input "number" at bounding box center [631, 411] width 29 height 11
type input "4"
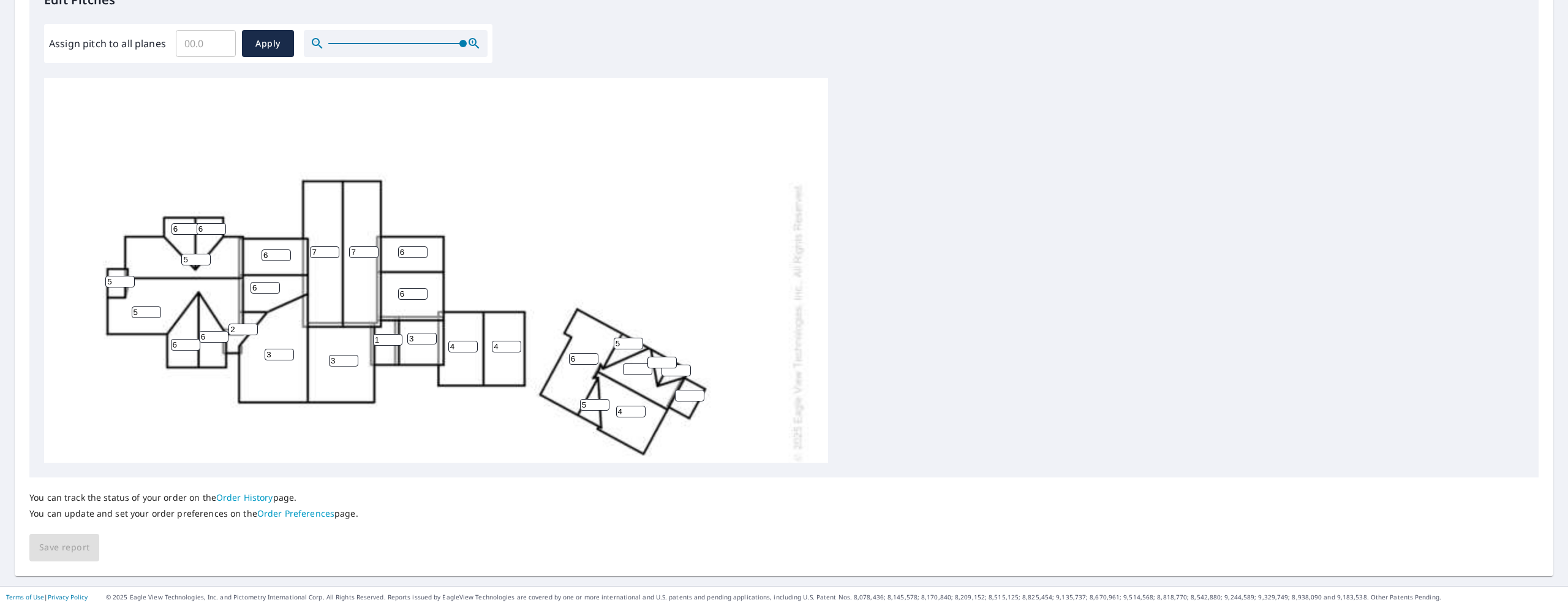
click at [637, 373] on input "number" at bounding box center [637, 369] width 29 height 11
type input "4"
click at [661, 368] on input "number" at bounding box center [661, 362] width 29 height 11
type input "5"
click at [674, 372] on input "number" at bounding box center [675, 370] width 29 height 11
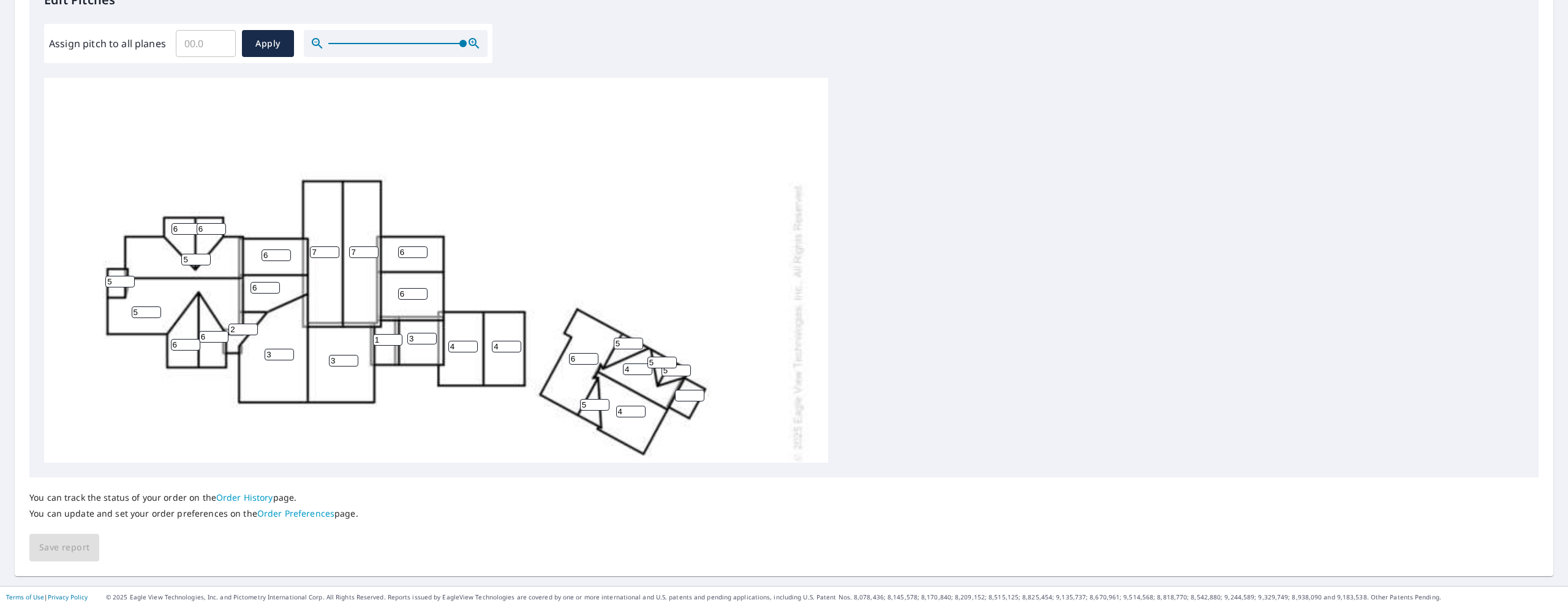
type input "5"
click at [689, 397] on input "number" at bounding box center [689, 395] width 29 height 11
type input "3"
click at [742, 383] on div "3 5 7 7 3 6 5 4 4 6 4 6 6 3 6 4 6 6 1 6 6 2 3 5 5 5 5 5" at bounding box center [435, 321] width 784 height 770
click at [73, 546] on span "Save report" at bounding box center [64, 547] width 50 height 15
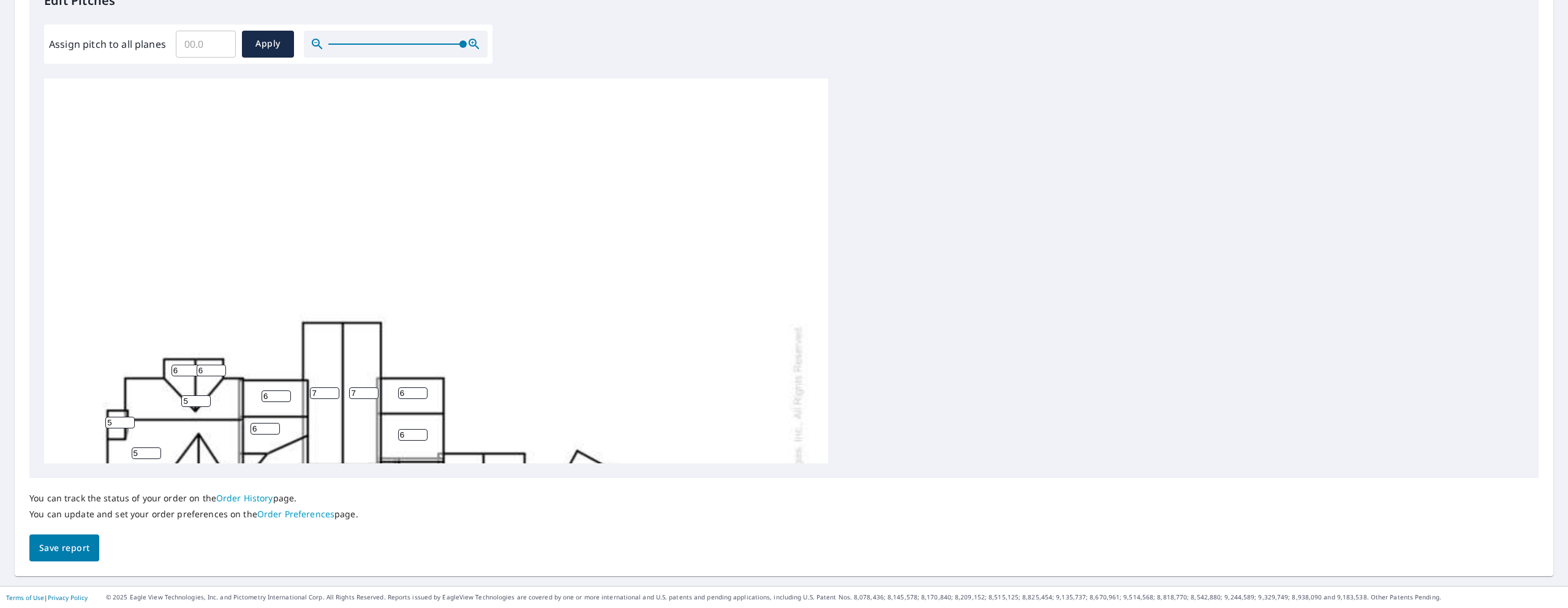
scroll to position [0, 0]
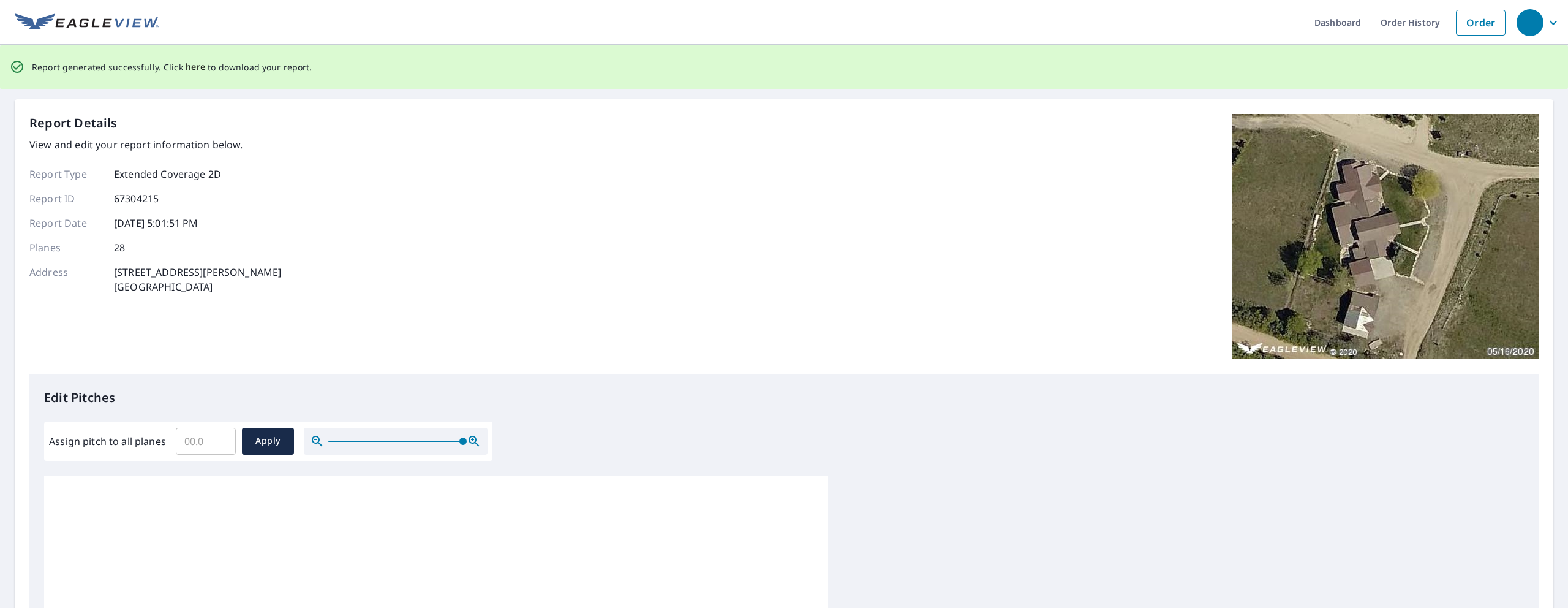
click at [194, 66] on span "here" at bounding box center [195, 67] width 20 height 15
